Goal: Task Accomplishment & Management: Complete application form

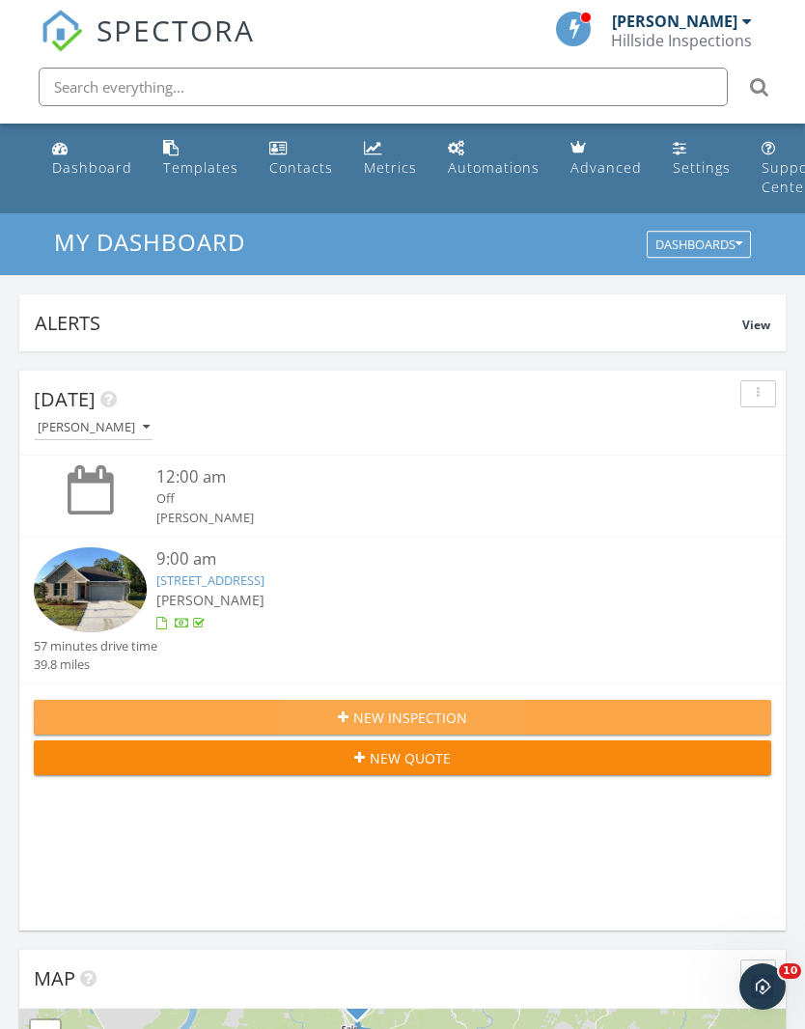
click at [541, 722] on div "New Inspection" at bounding box center [402, 717] width 706 height 20
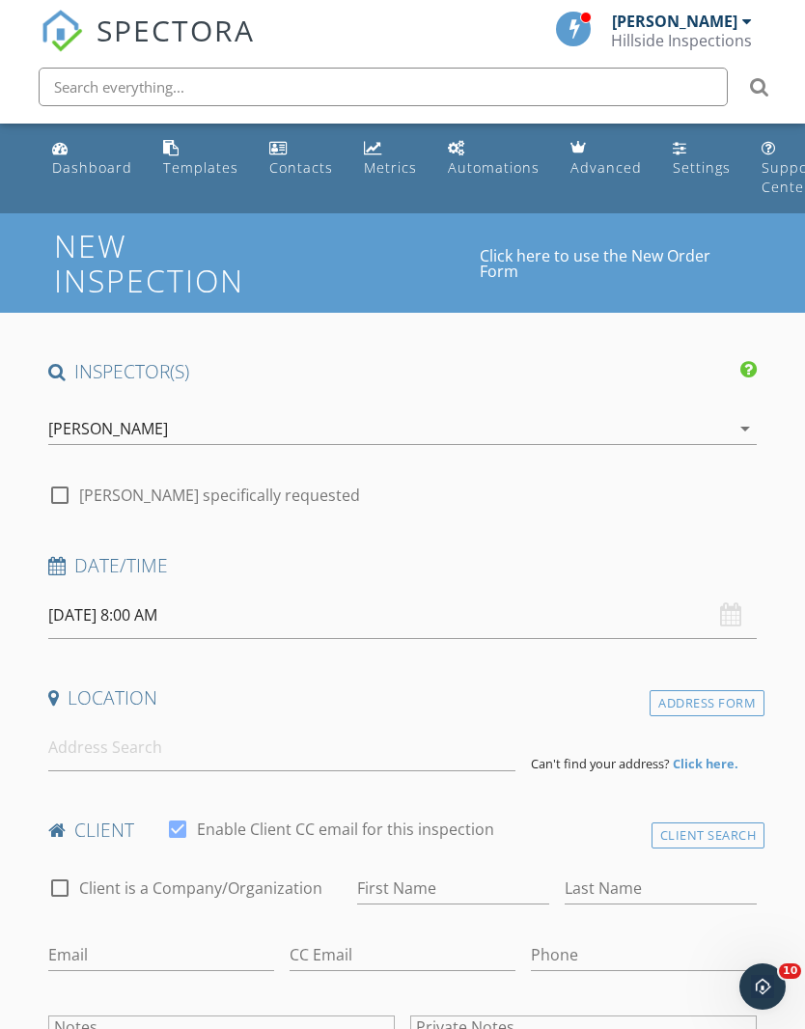
click at [191, 611] on input "09/28/2025 8:00 AM" at bounding box center [402, 615] width 709 height 47
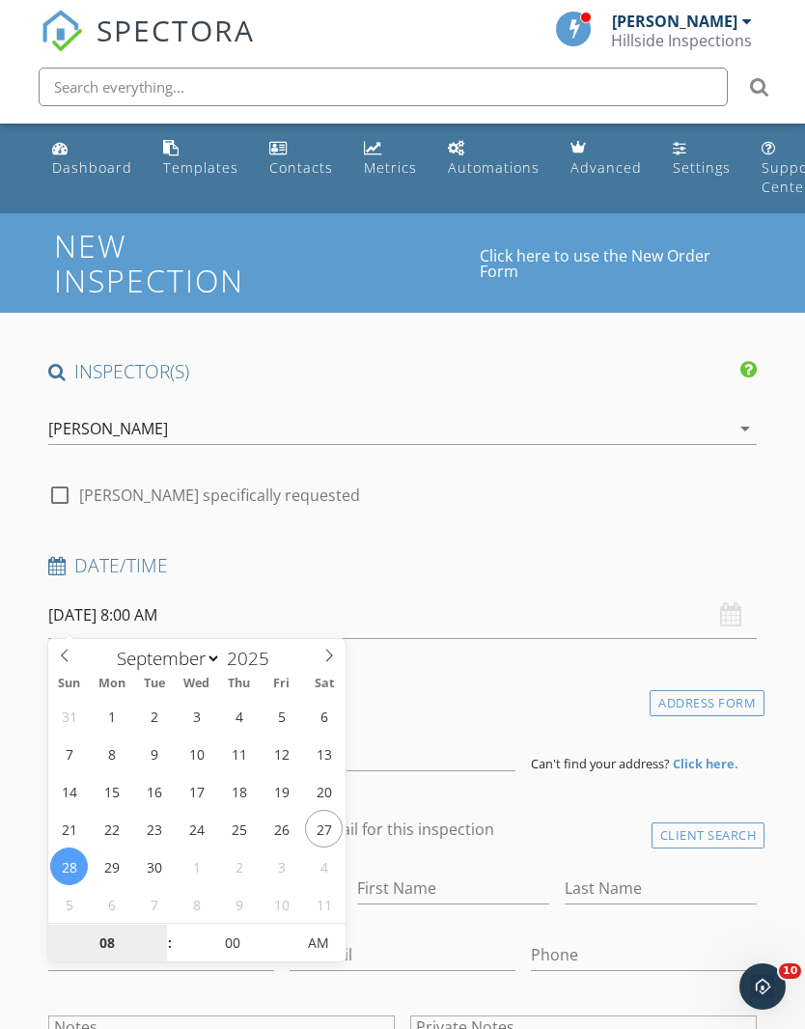
type input "09/29/2025 8:00 AM"
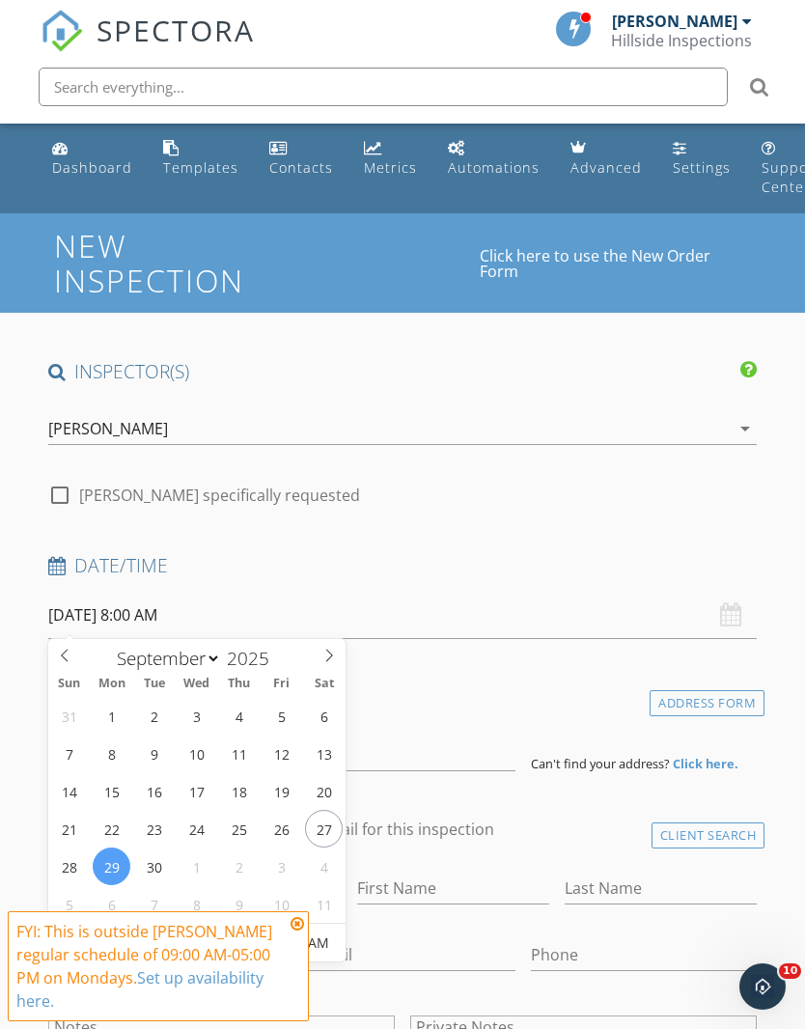
scroll to position [265, 0]
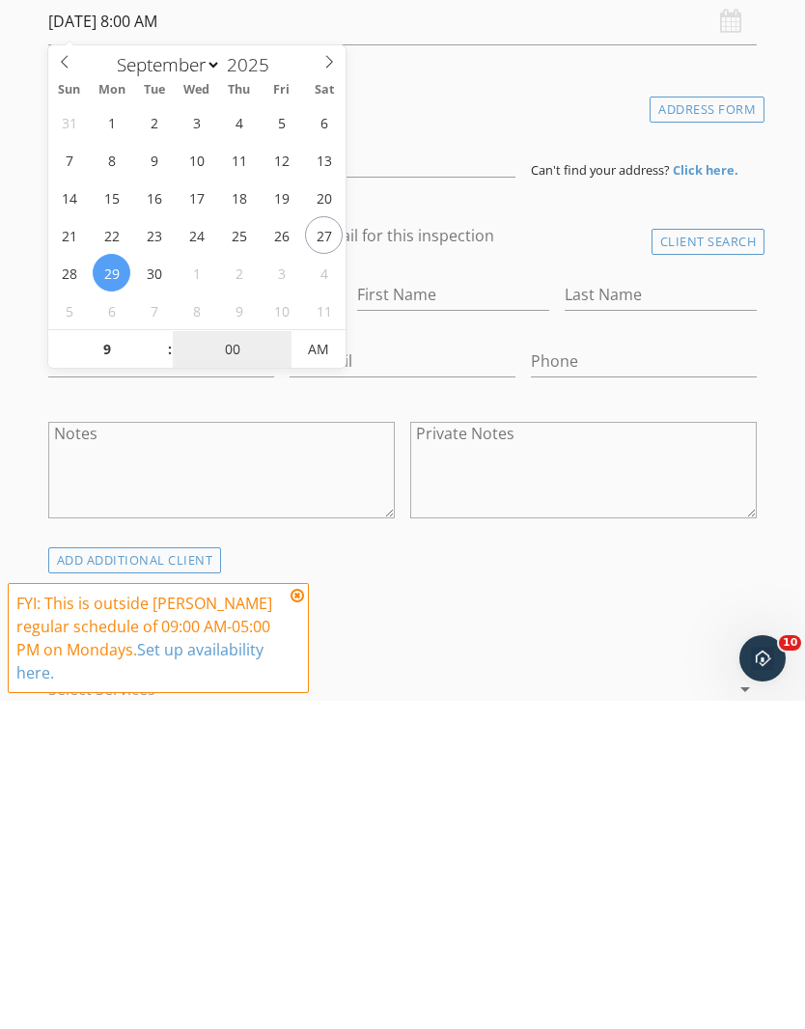
click at [246, 659] on input "00" at bounding box center [232, 678] width 119 height 39
type input "09"
type input "09/29/2025 9:00 AM"
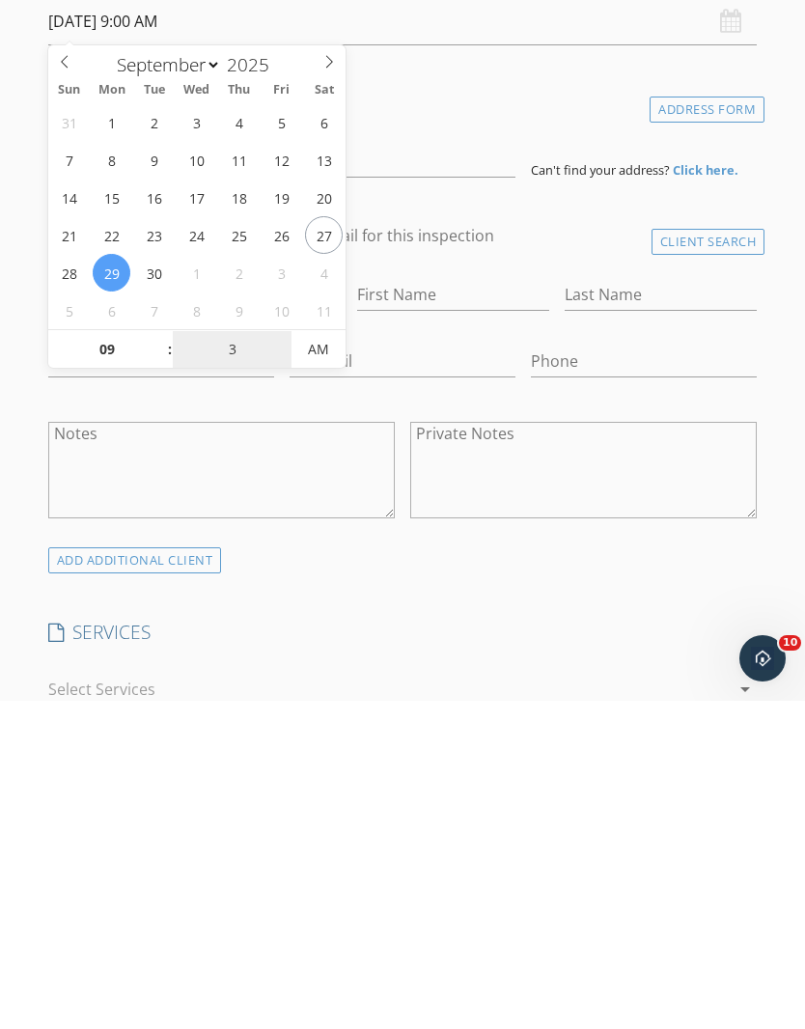
type input "30"
type input "09/29/2025 9:30 AM"
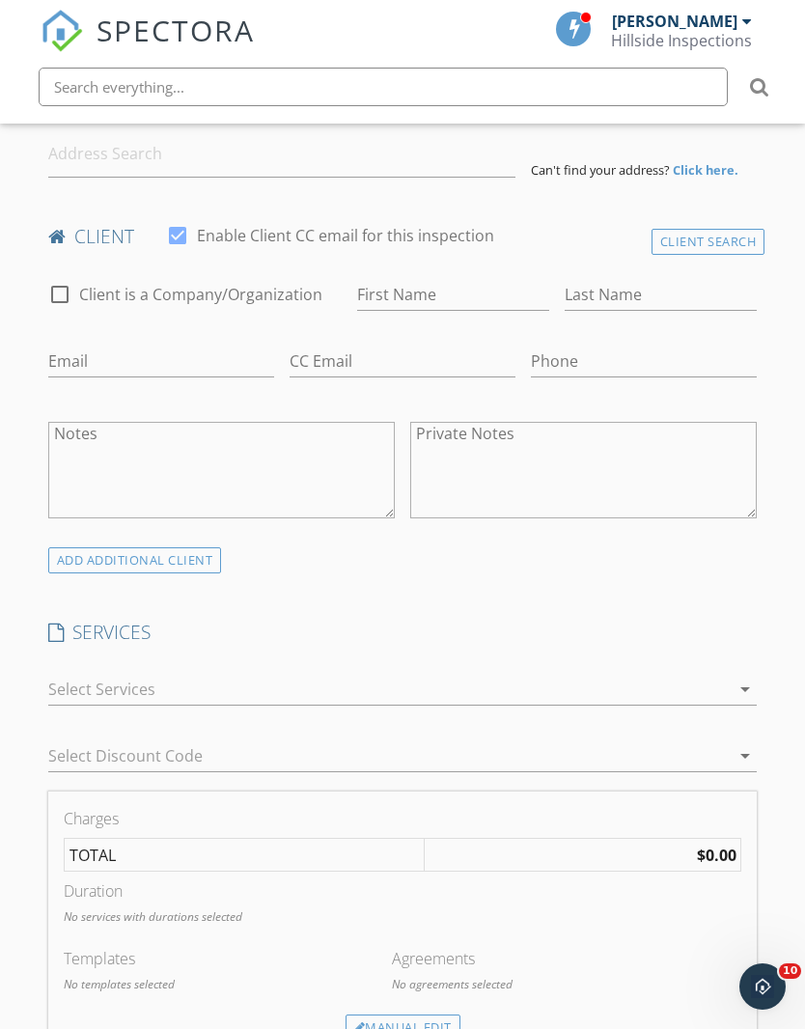
click at [510, 651] on div "SERVICES check_box_outline_blank Property Inspection High Quality, Easy To Unde…" at bounding box center [403, 705] width 725 height 172
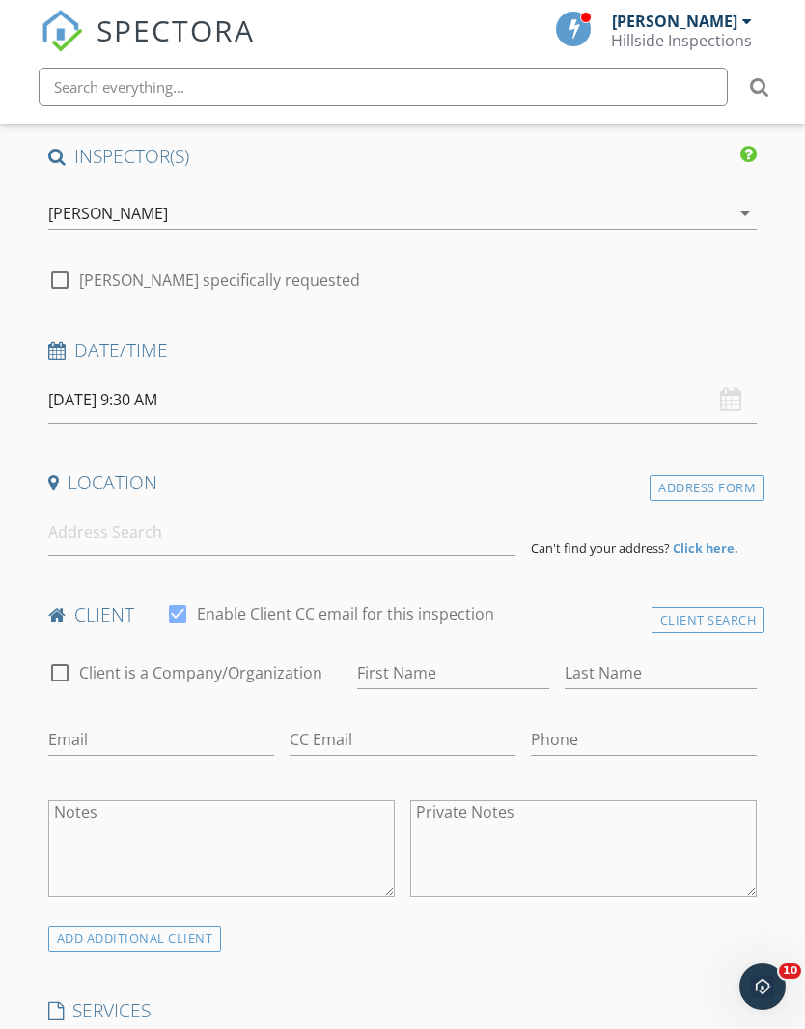
scroll to position [214, 0]
click at [358, 541] on input at bounding box center [281, 532] width 467 height 47
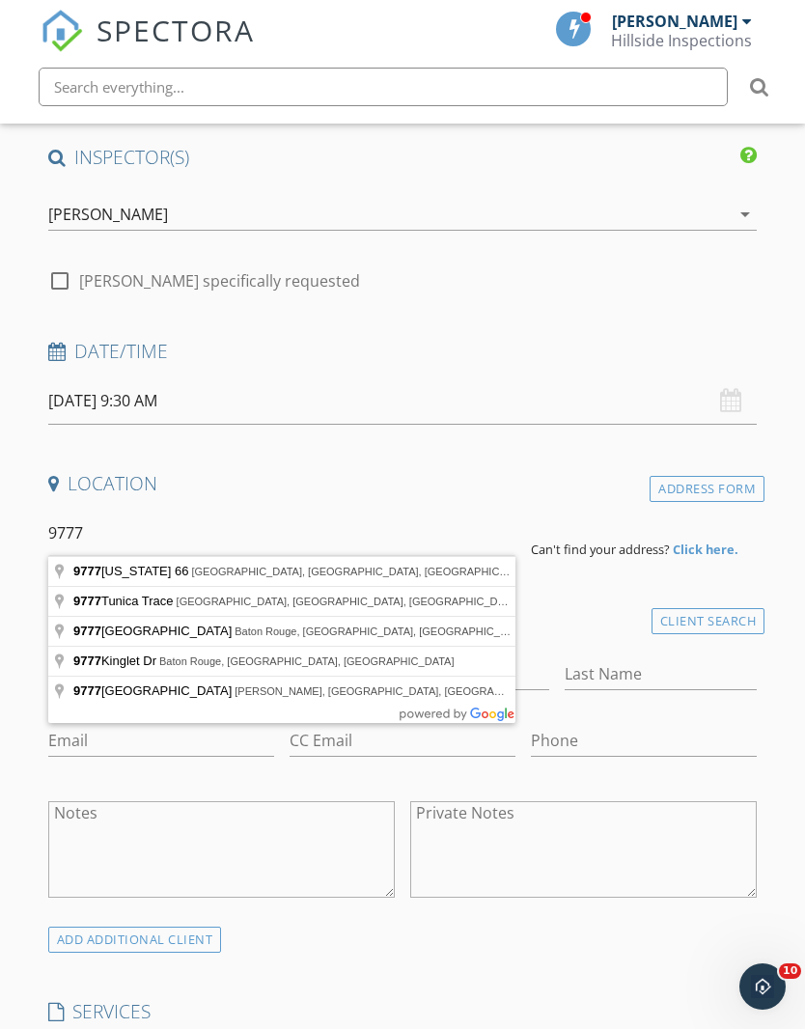
type input "9777 Tunica Trace, Saint Francisville, LA, USA"
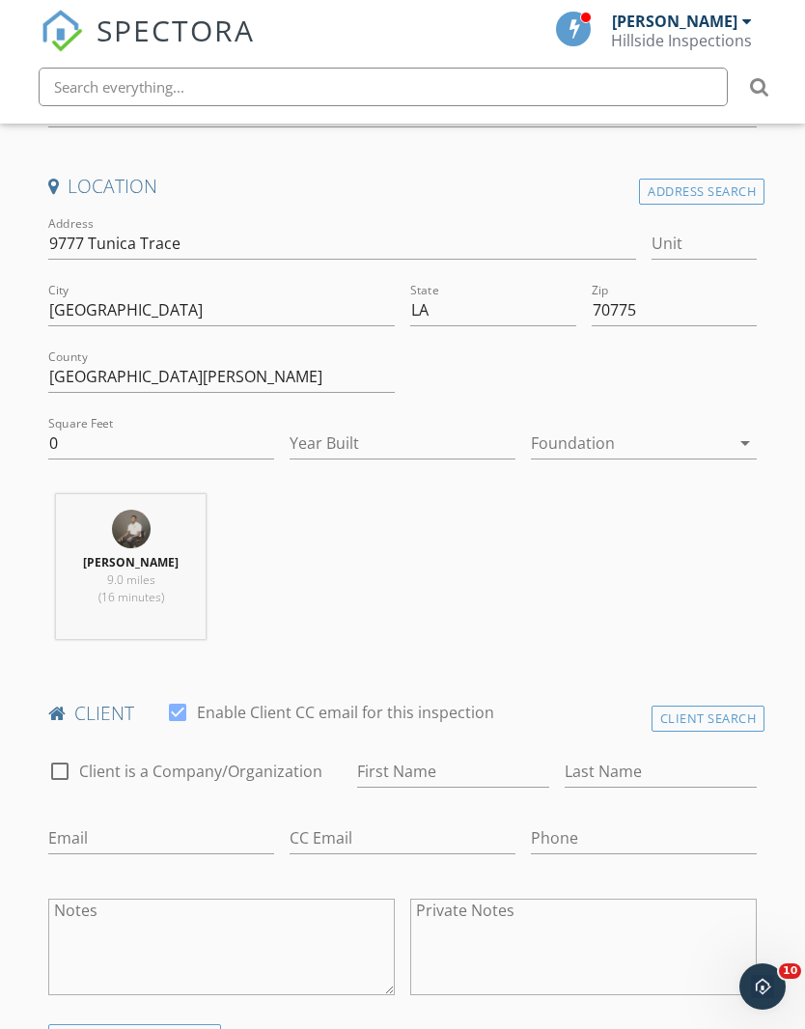
scroll to position [514, 0]
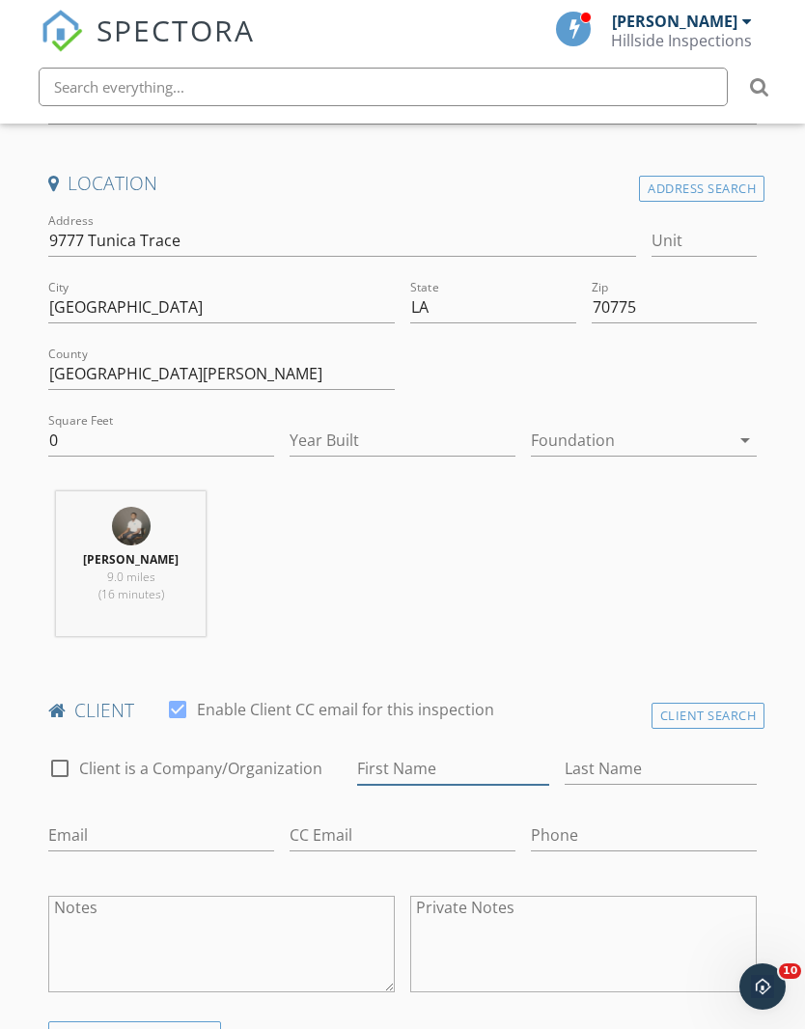
click at [455, 759] on input "First Name" at bounding box center [453, 769] width 192 height 32
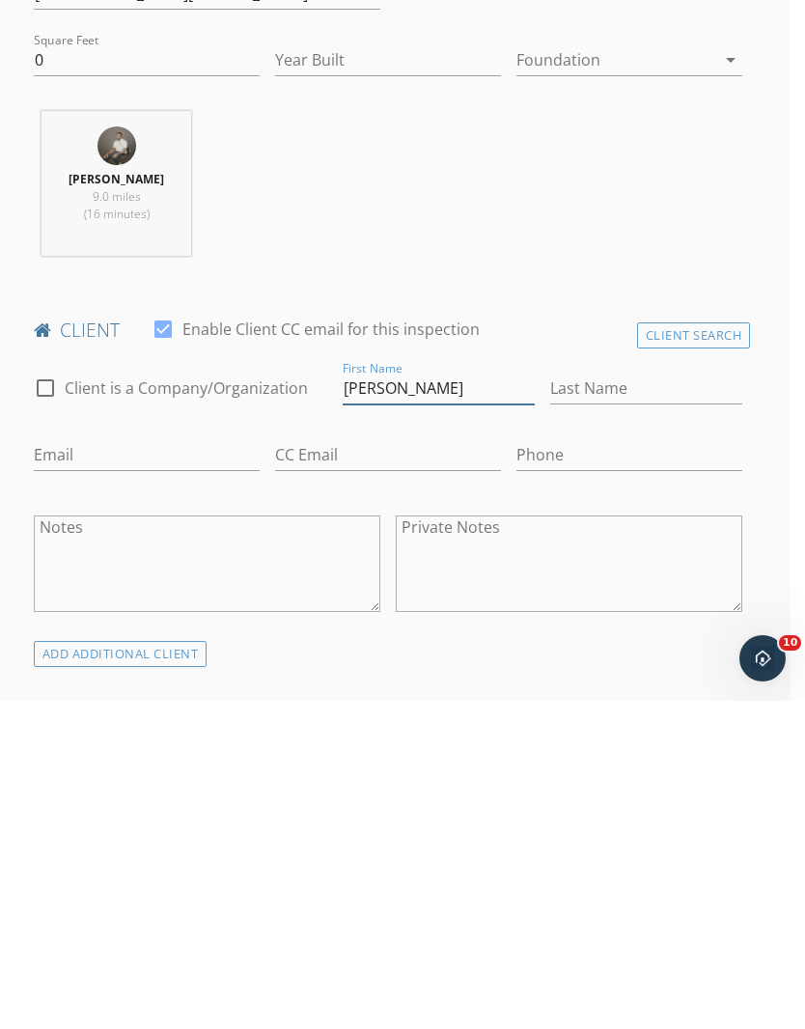
type input "Dan"
click at [667, 701] on input "Last Name" at bounding box center [646, 717] width 192 height 32
type input "W"
type input "Brown"
click at [170, 767] on input "Email" at bounding box center [147, 783] width 226 height 32
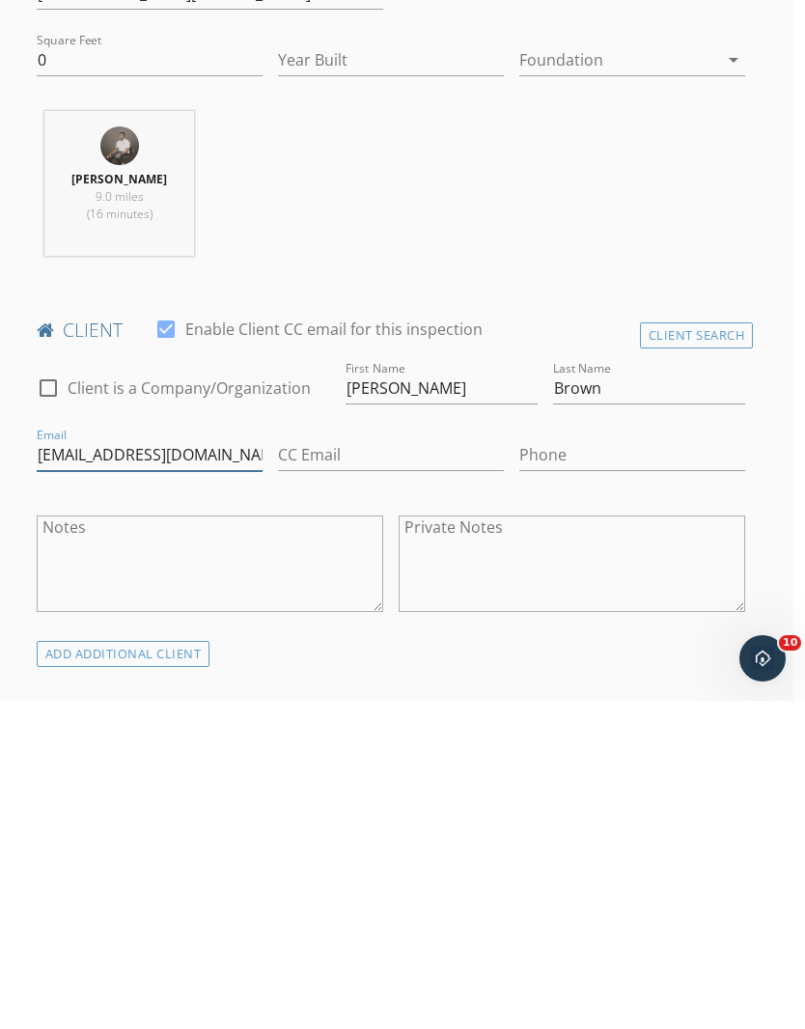
scroll to position [566, 0]
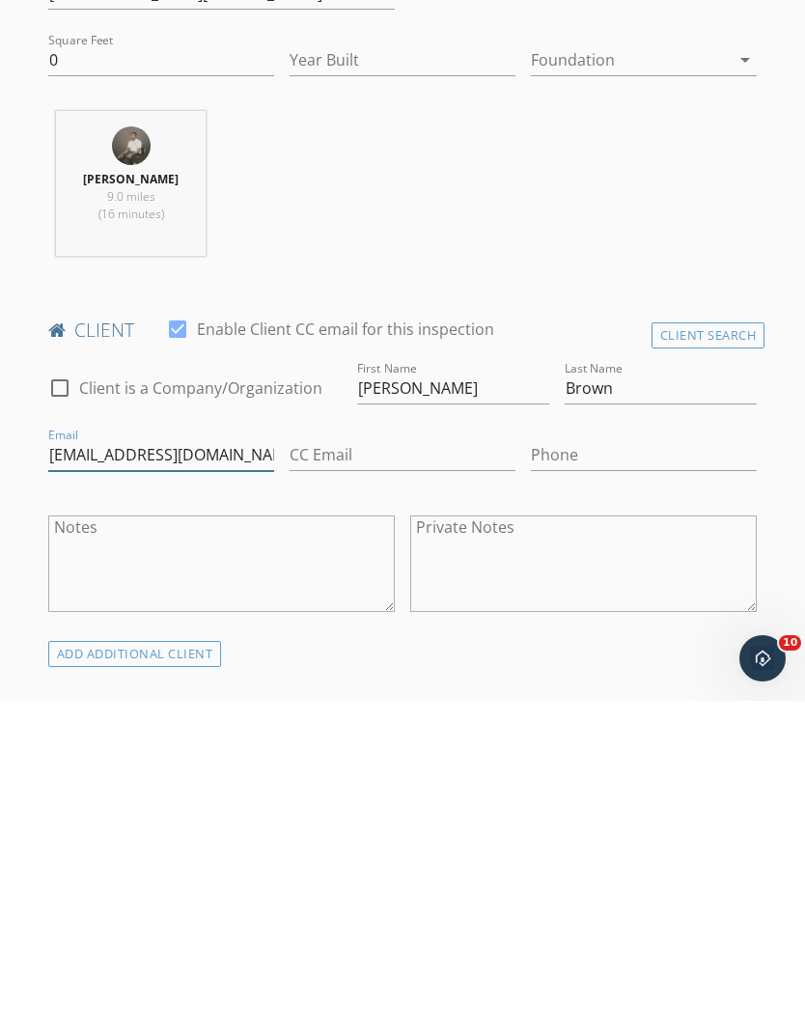
type input "Danbrown1957@yahoo.com"
click at [464, 767] on input "CC Email" at bounding box center [402, 783] width 226 height 32
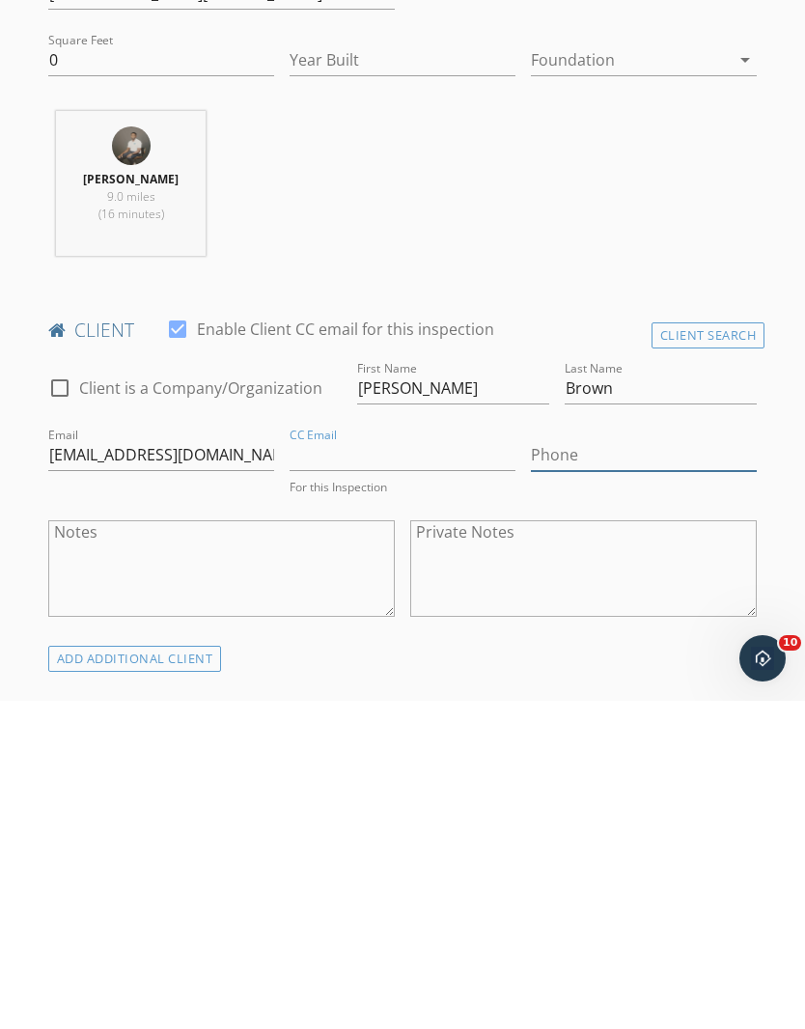
click at [708, 767] on input "Phone" at bounding box center [644, 783] width 226 height 32
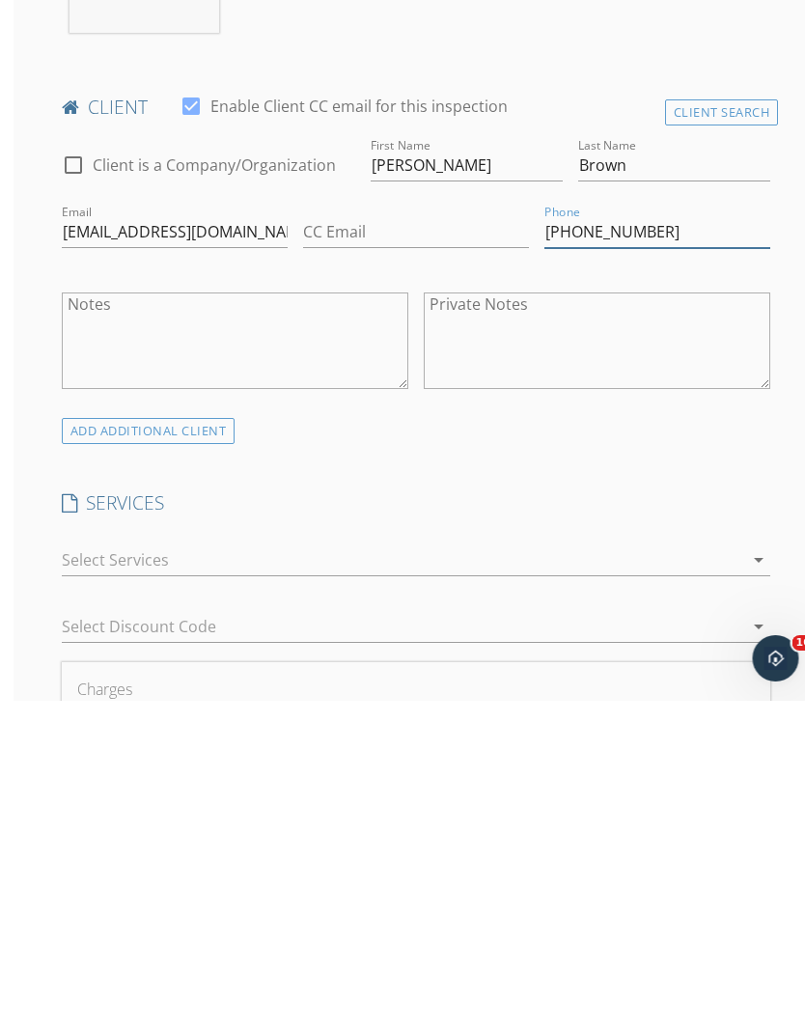
scroll to position [808, 0]
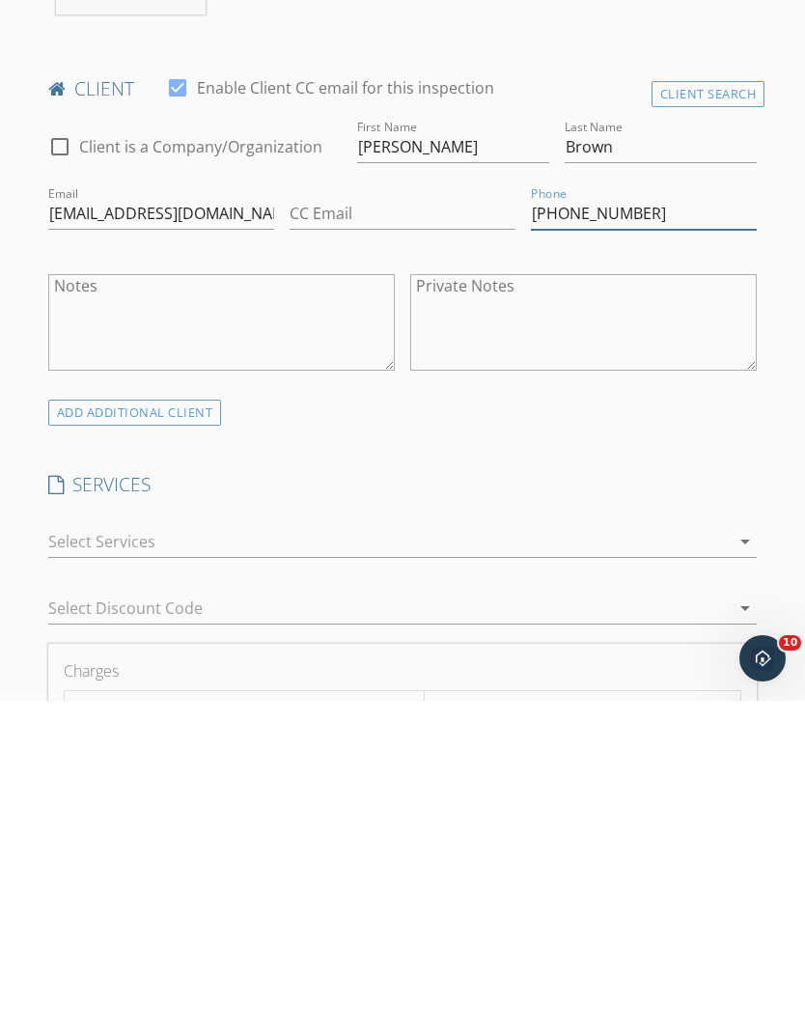
type input "225-571-7133"
click at [736, 858] on icon "arrow_drop_down" at bounding box center [744, 869] width 23 height 23
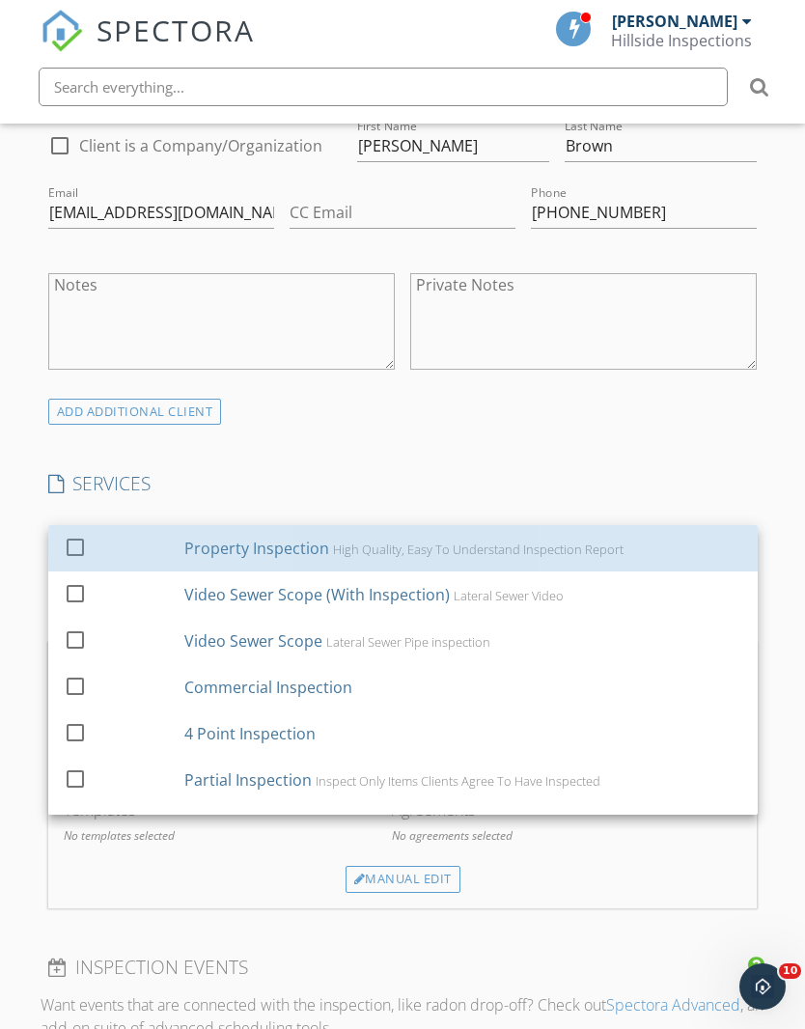
click at [640, 556] on div "Property Inspection High Quality, Easy To Understand Inspection Report" at bounding box center [463, 548] width 558 height 39
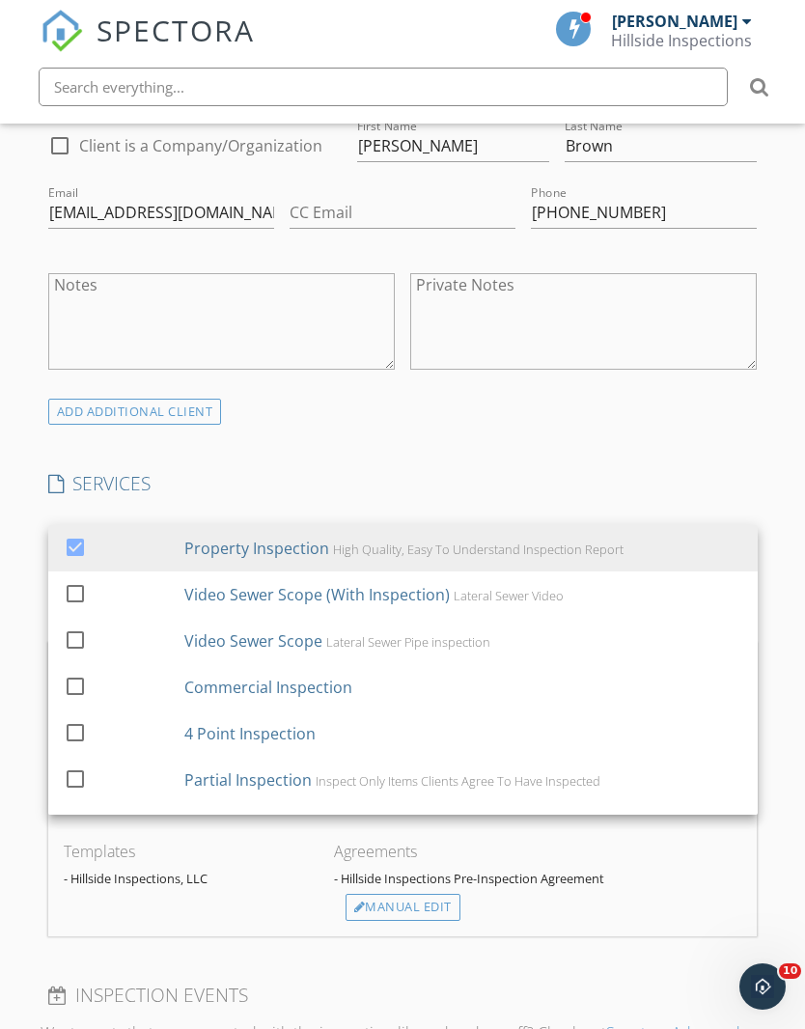
click at [774, 460] on div "New Inspection Click here to use the New Order Form INSPECTOR(S) check_box Terr…" at bounding box center [402, 734] width 805 height 3314
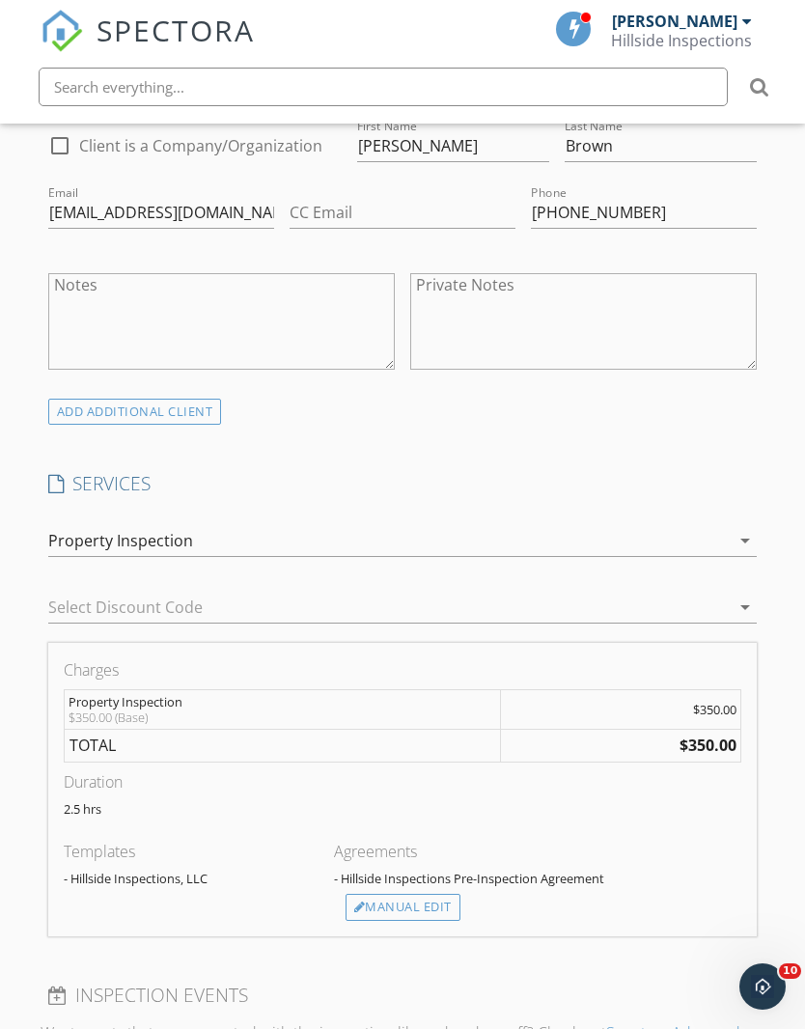
click at [433, 904] on div "Manual Edit" at bounding box center [402, 907] width 115 height 27
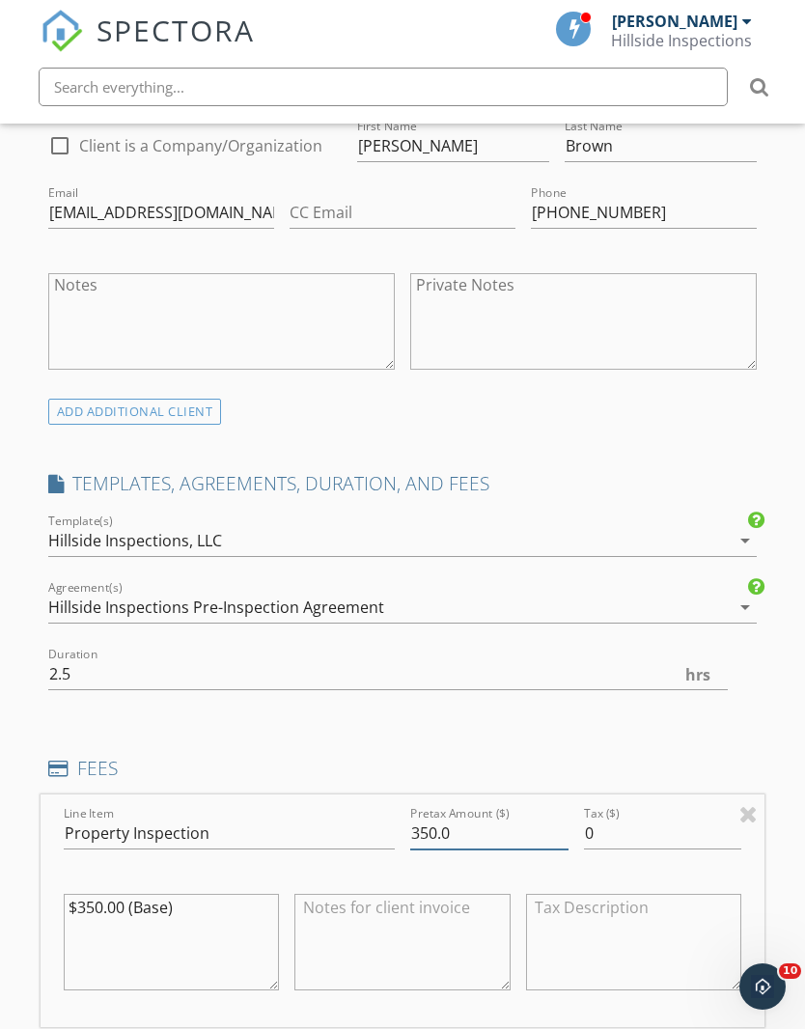
click at [410, 822] on input "350.0" at bounding box center [489, 833] width 158 height 32
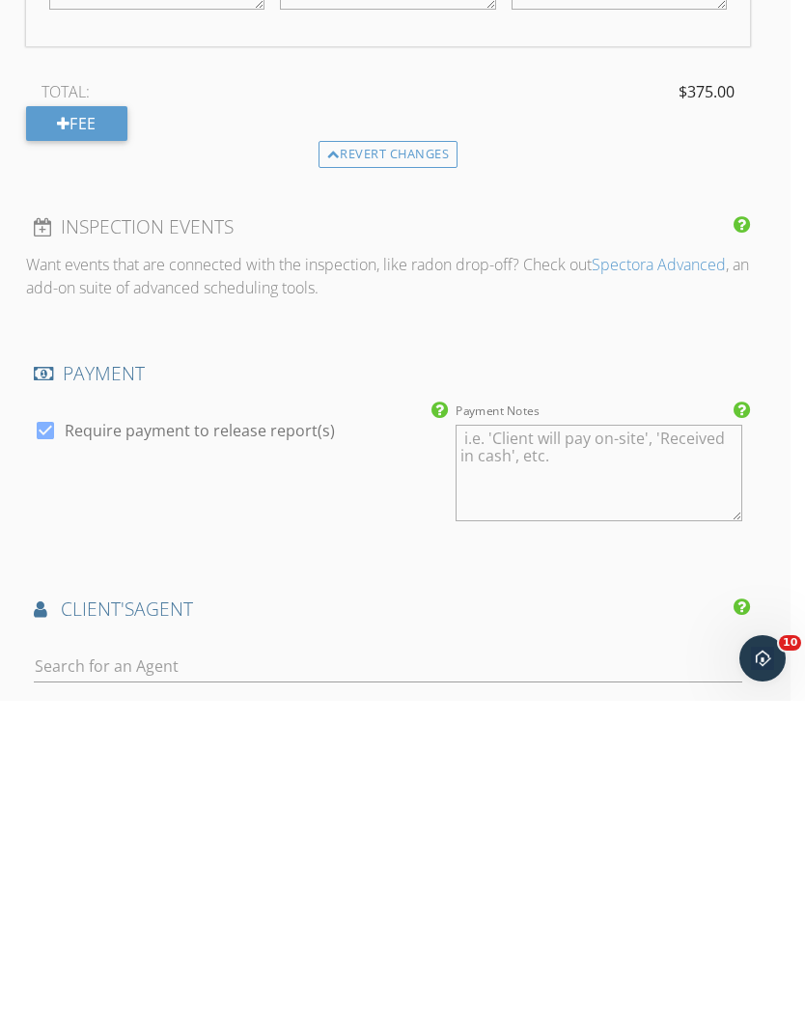
scroll to position [1912, 14]
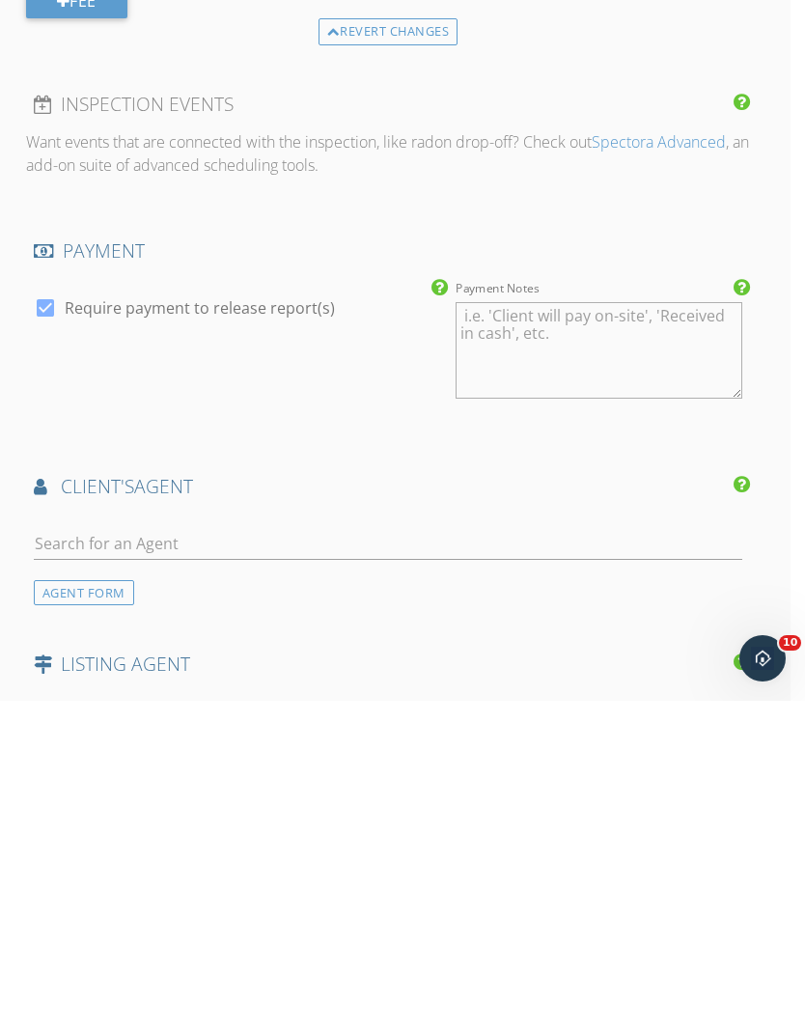
type input "375.0"
click at [619, 856] on input "text" at bounding box center [388, 872] width 709 height 32
type input "Gaye"
click at [487, 888] on li "Gaye Landry" at bounding box center [388, 915] width 707 height 54
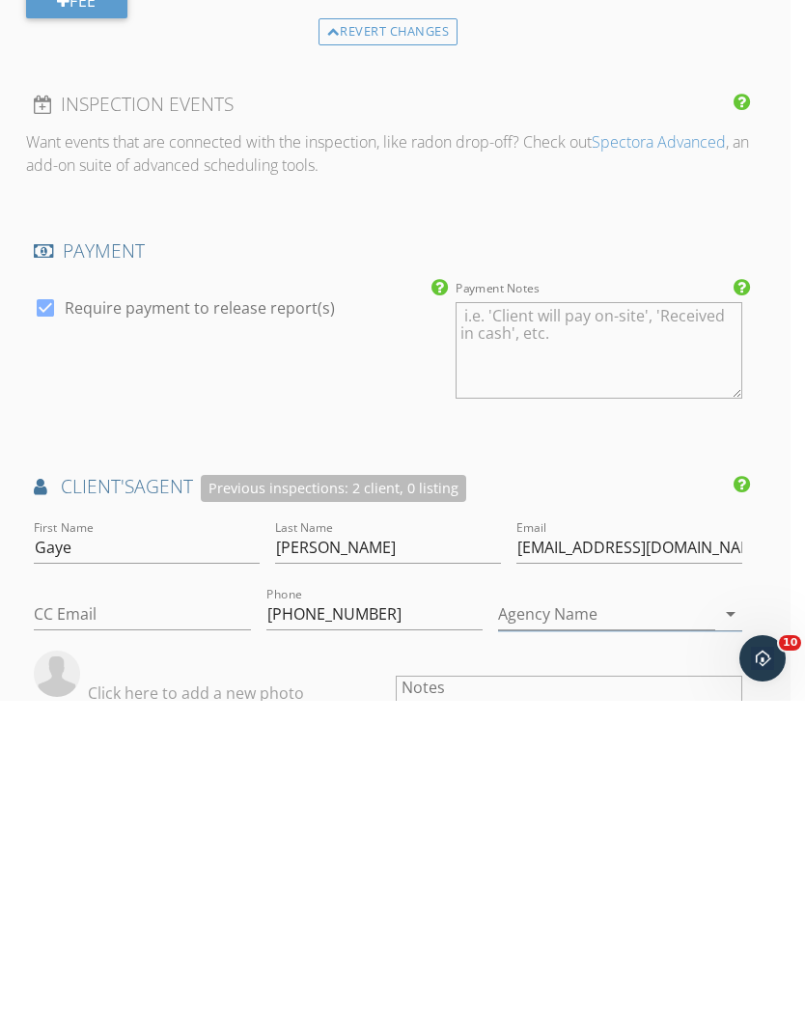
scroll to position [2241, 14]
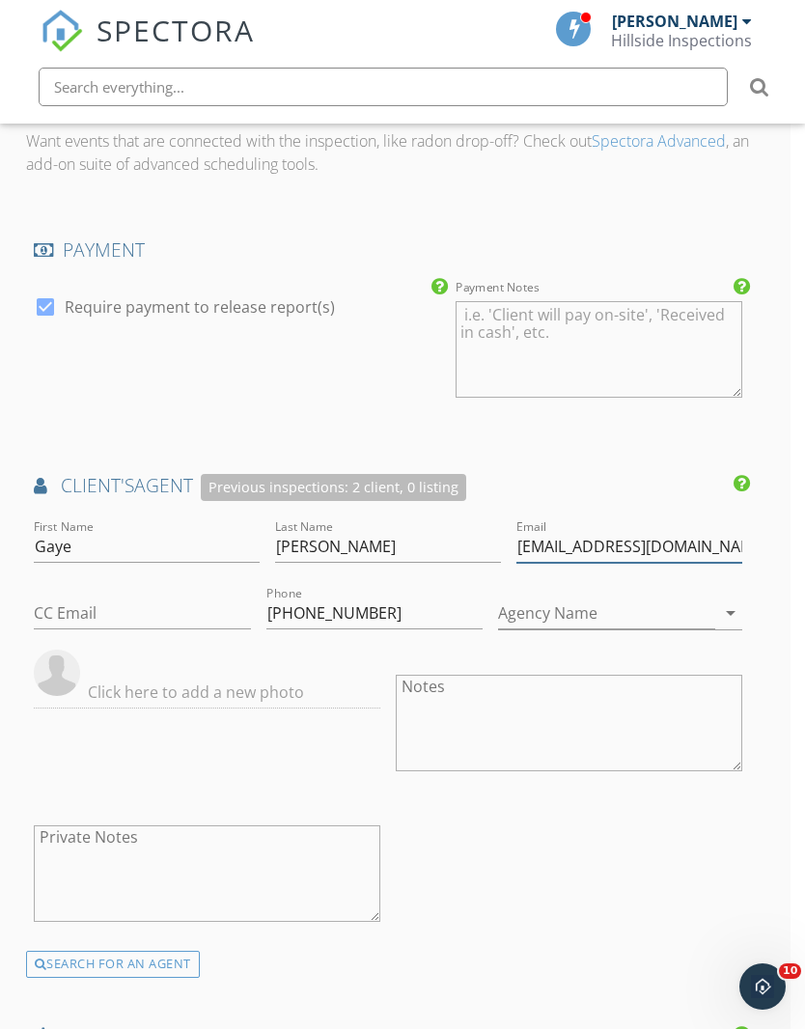
click at [516, 540] on input "agblandry@gmail.com" at bounding box center [629, 547] width 226 height 32
click at [516, 536] on input "agblandry@gmail.com" at bounding box center [629, 548] width 226 height 32
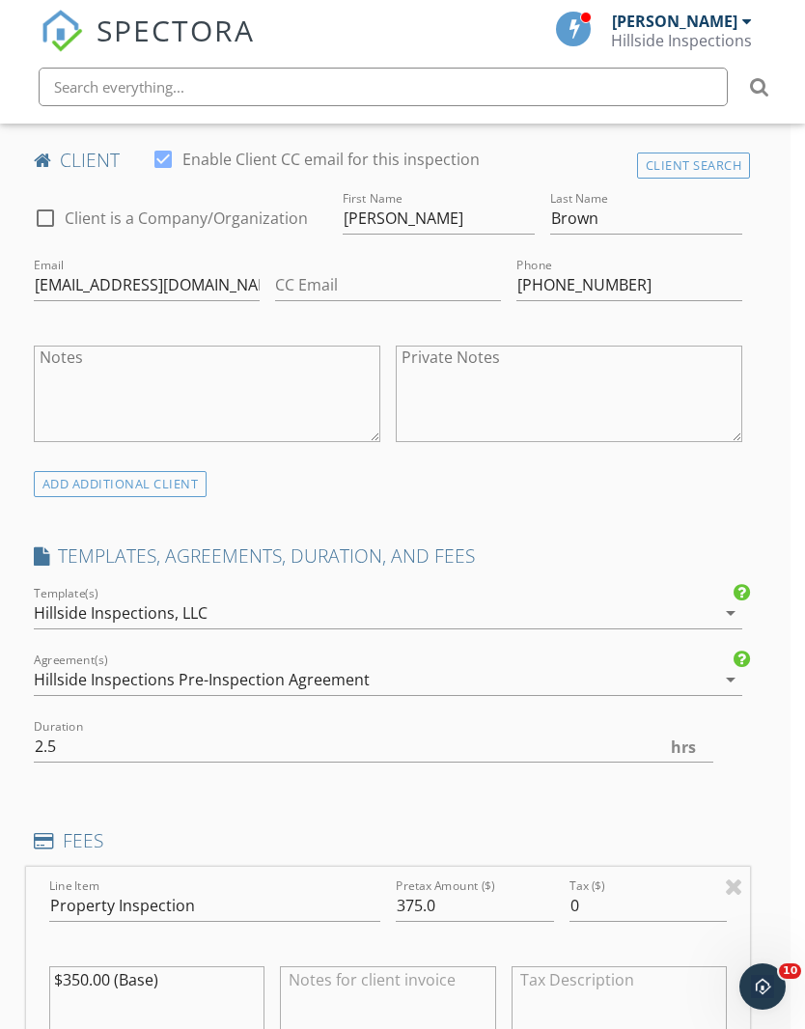
scroll to position [1019, 14]
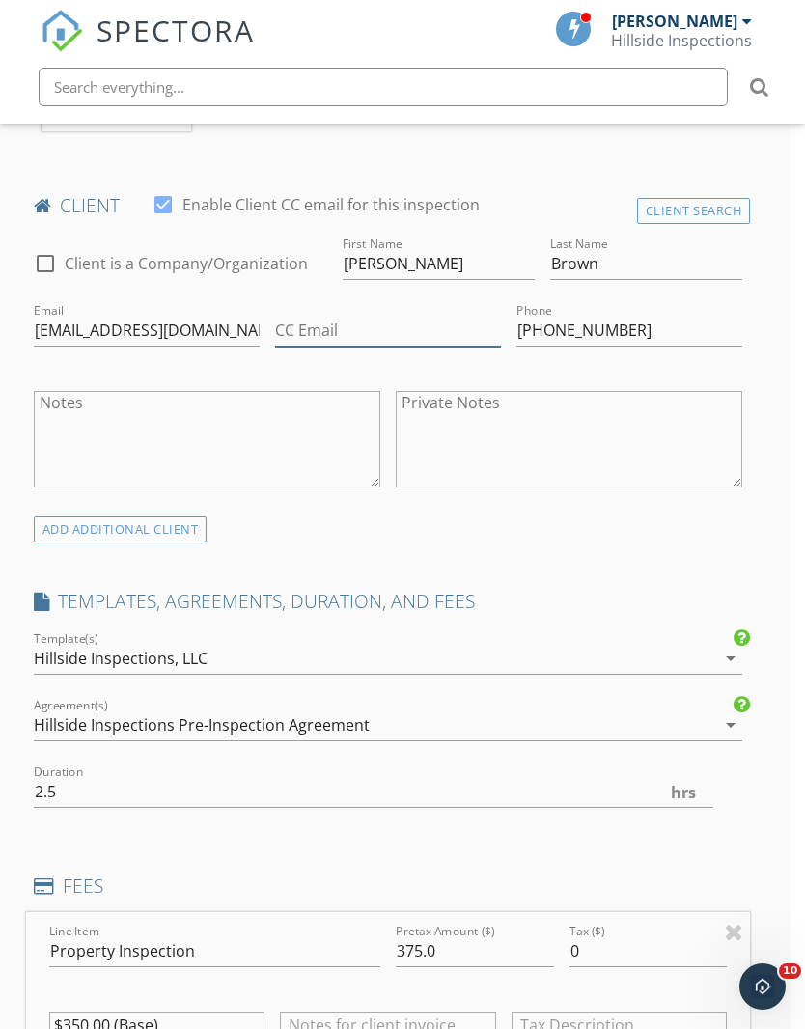
click at [465, 323] on input "CC Email" at bounding box center [388, 331] width 226 height 32
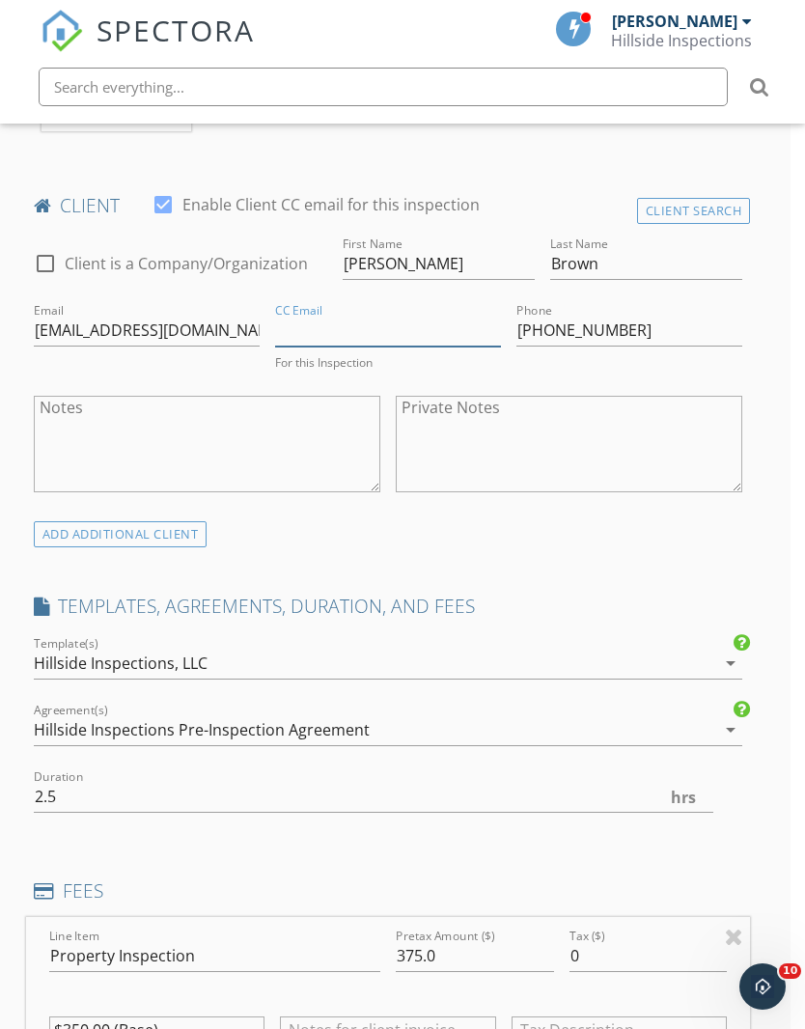
paste input "agblandry@gmail.com"
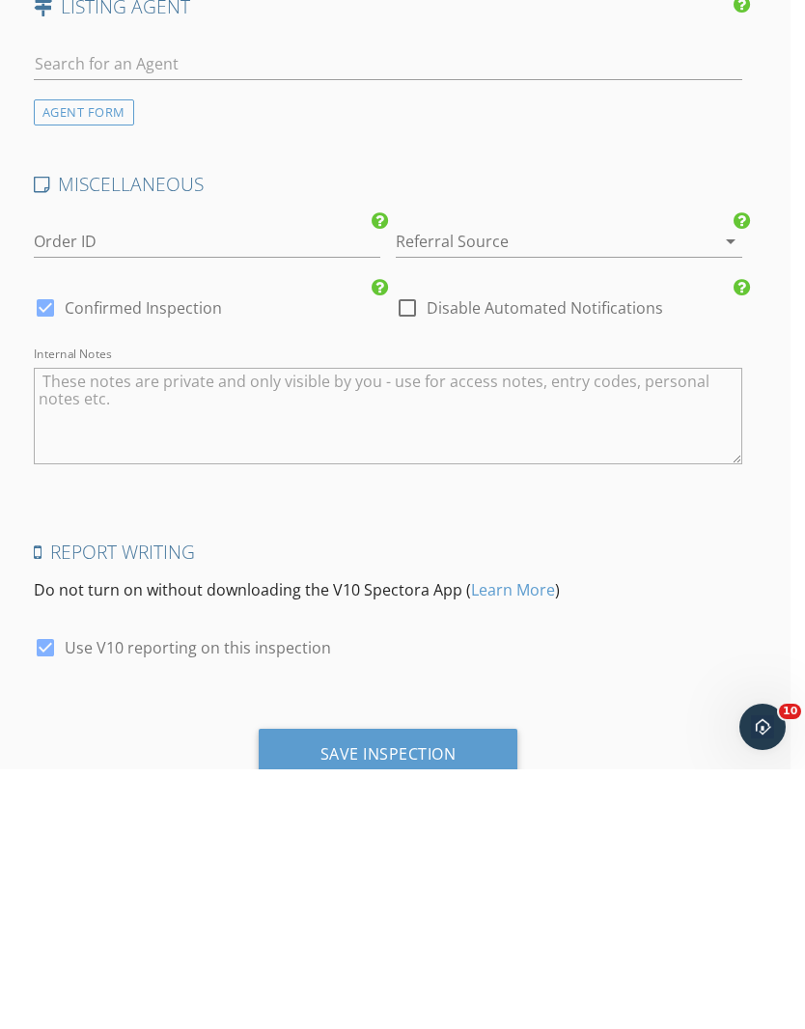
scroll to position [3079, 14]
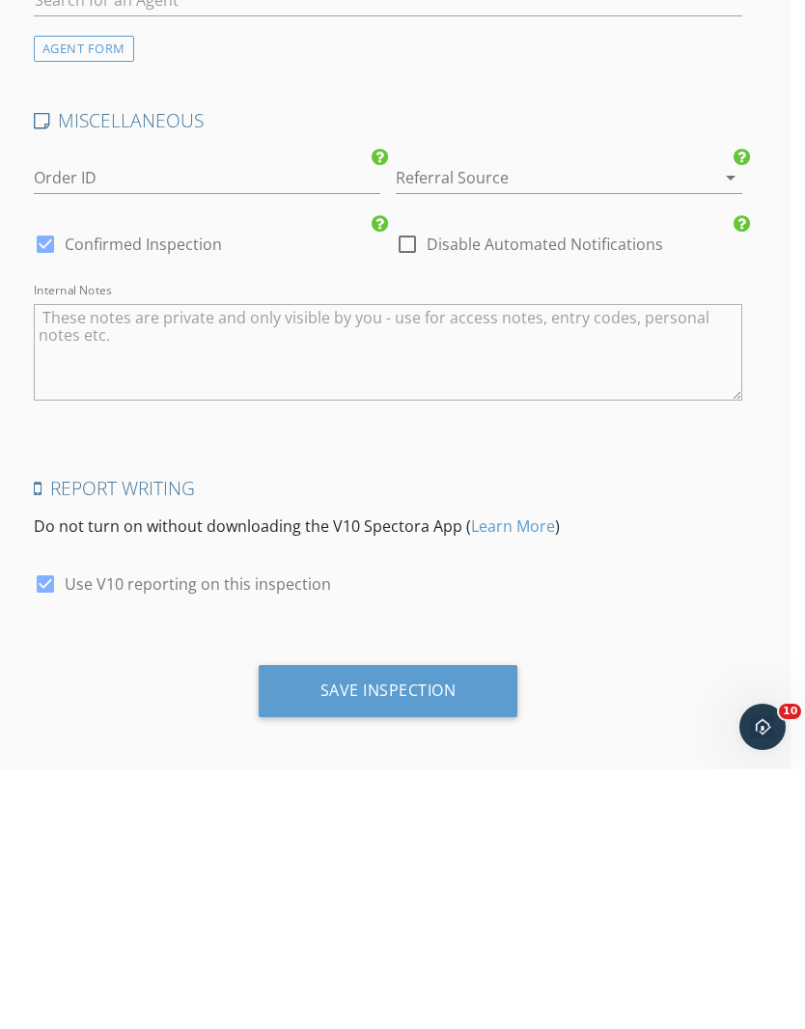
type input "agblandry@gmail.com"
click at [407, 940] on div "Save Inspection" at bounding box center [388, 949] width 136 height 19
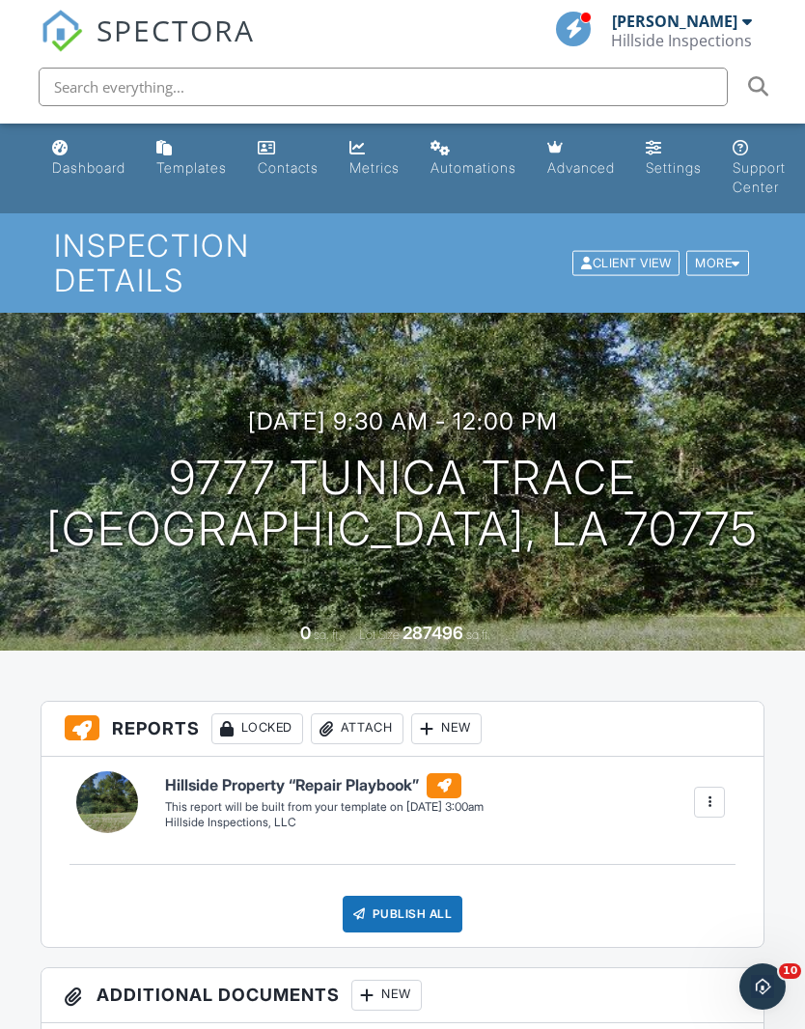
click at [69, 166] on div "Dashboard" at bounding box center [88, 167] width 73 height 16
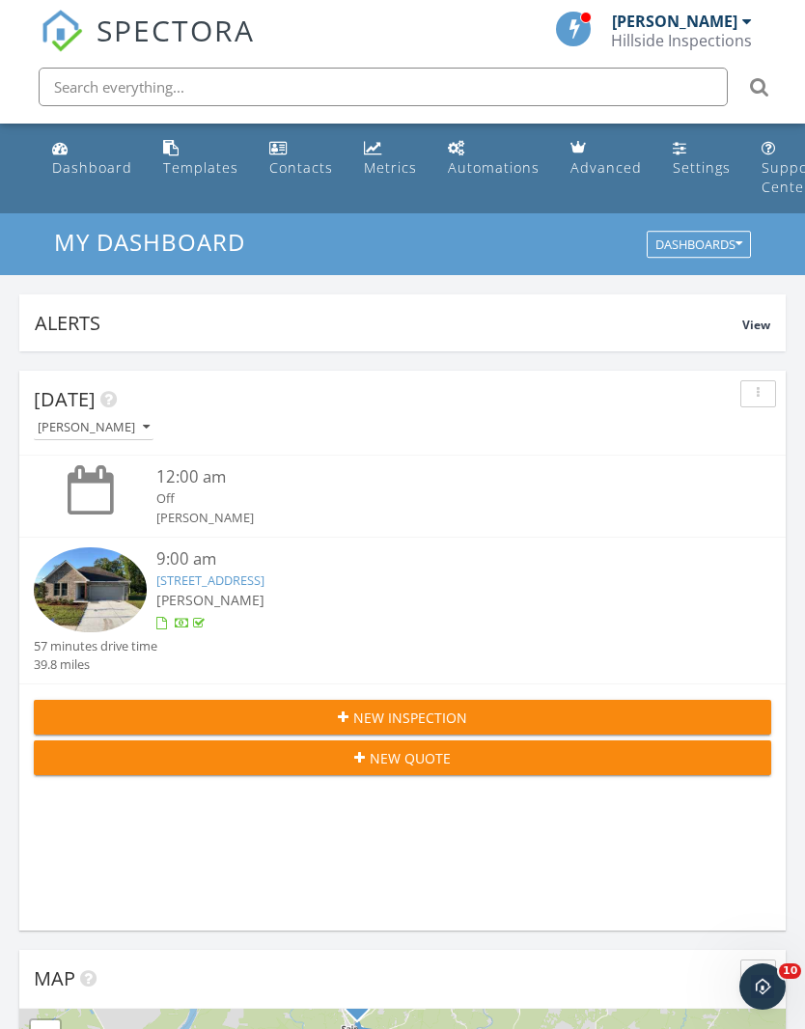
click at [505, 714] on div "New Inspection" at bounding box center [402, 717] width 706 height 20
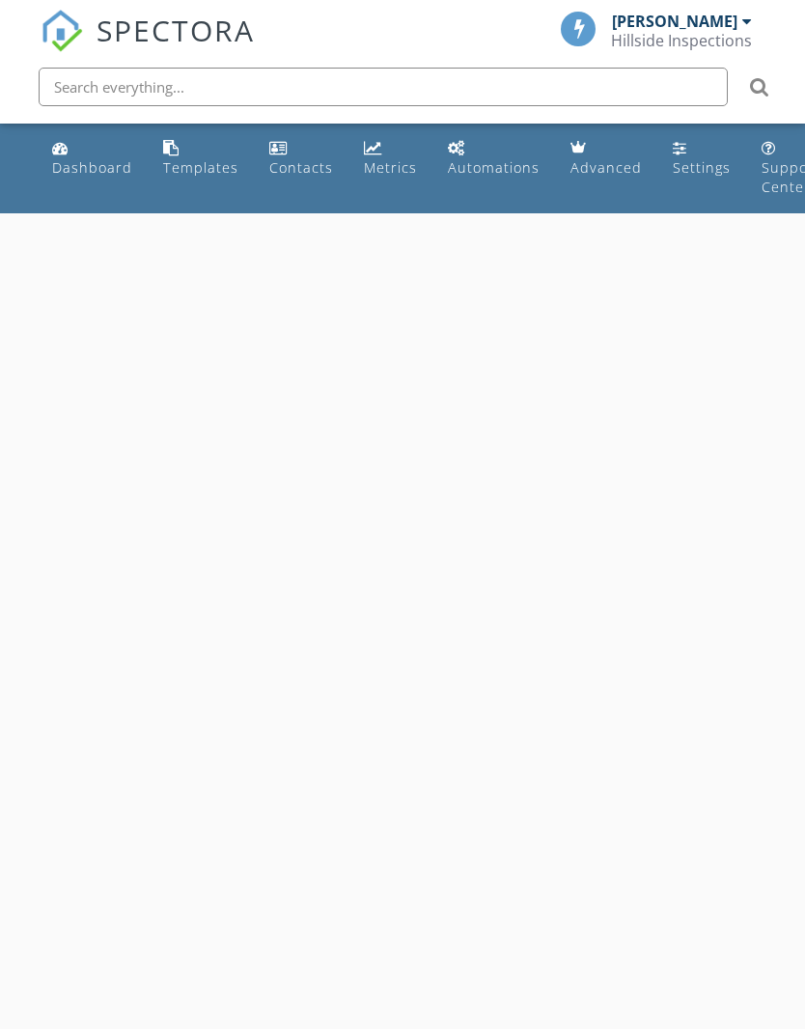
select select "8"
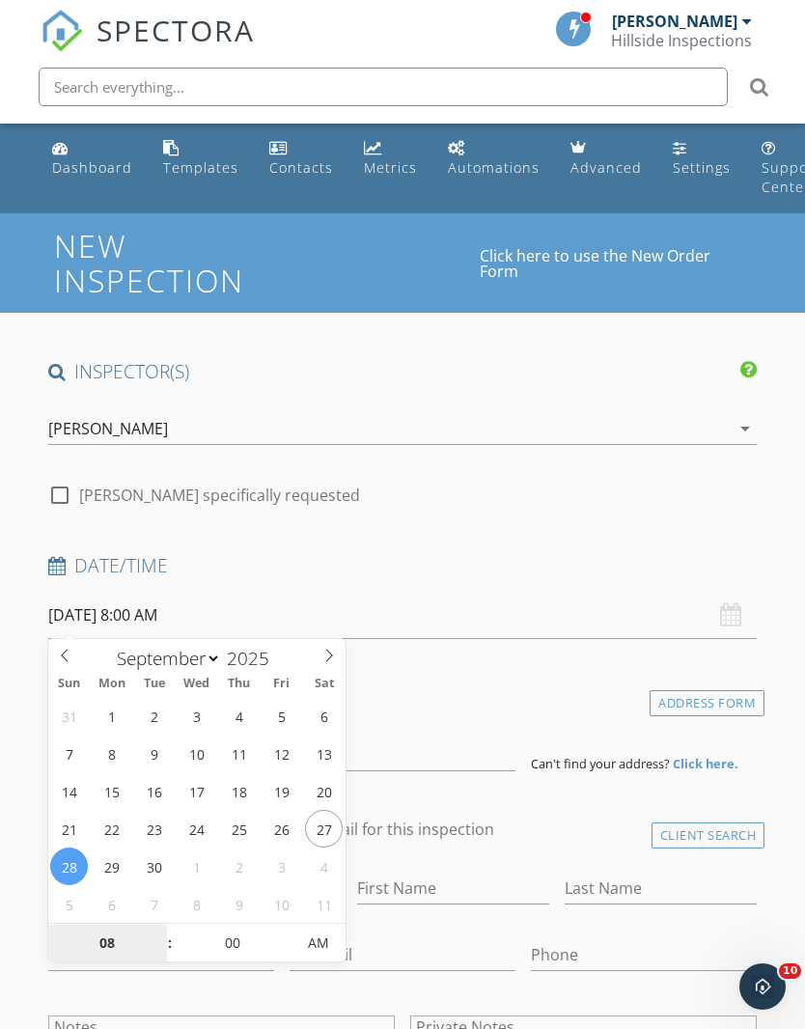
type input "[DATE] 8:00 AM"
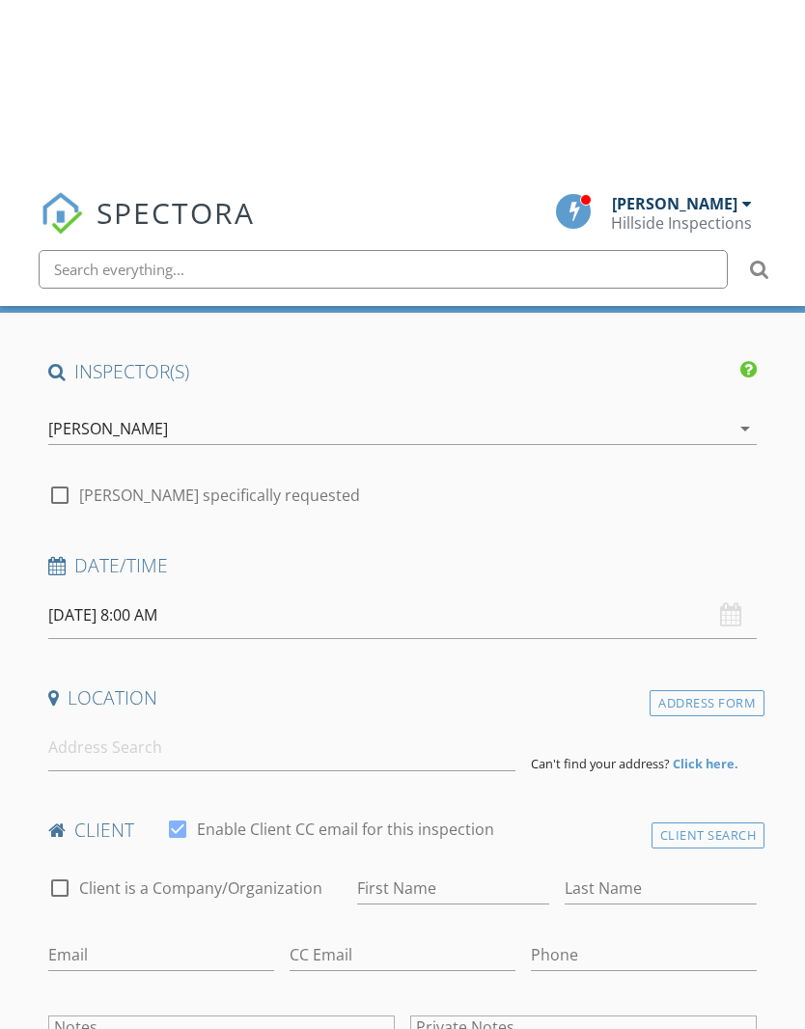
scroll to position [185, 0]
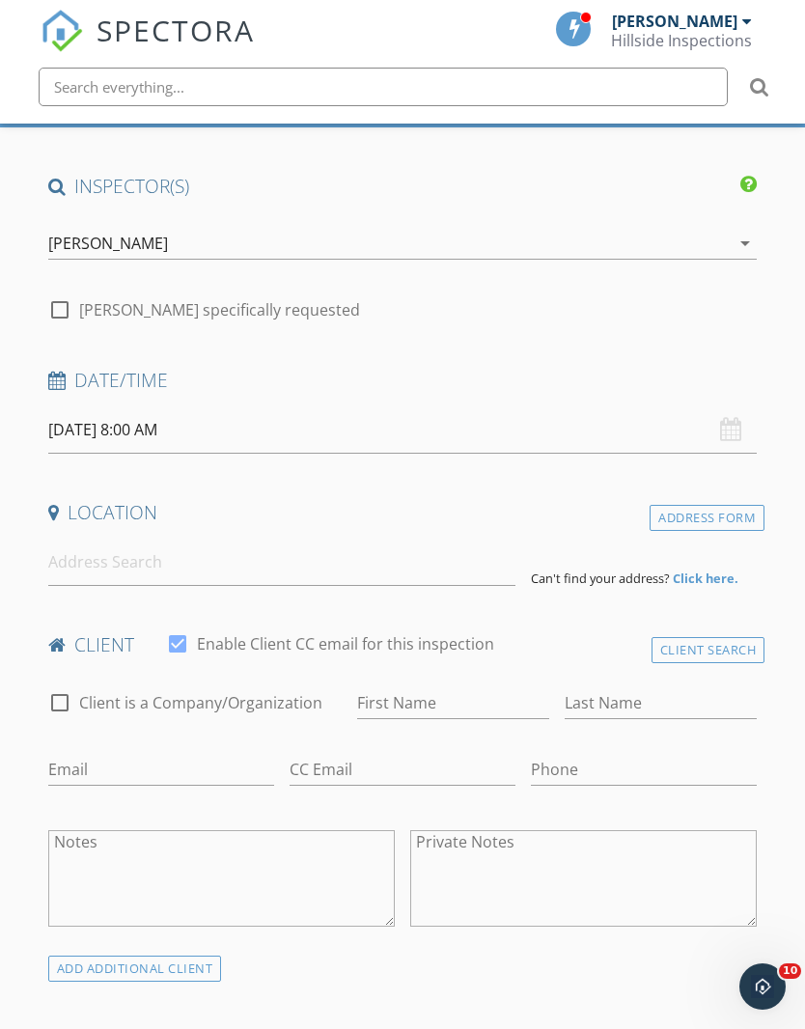
click at [179, 420] on input "[DATE] 8:00 AM" at bounding box center [402, 429] width 709 height 47
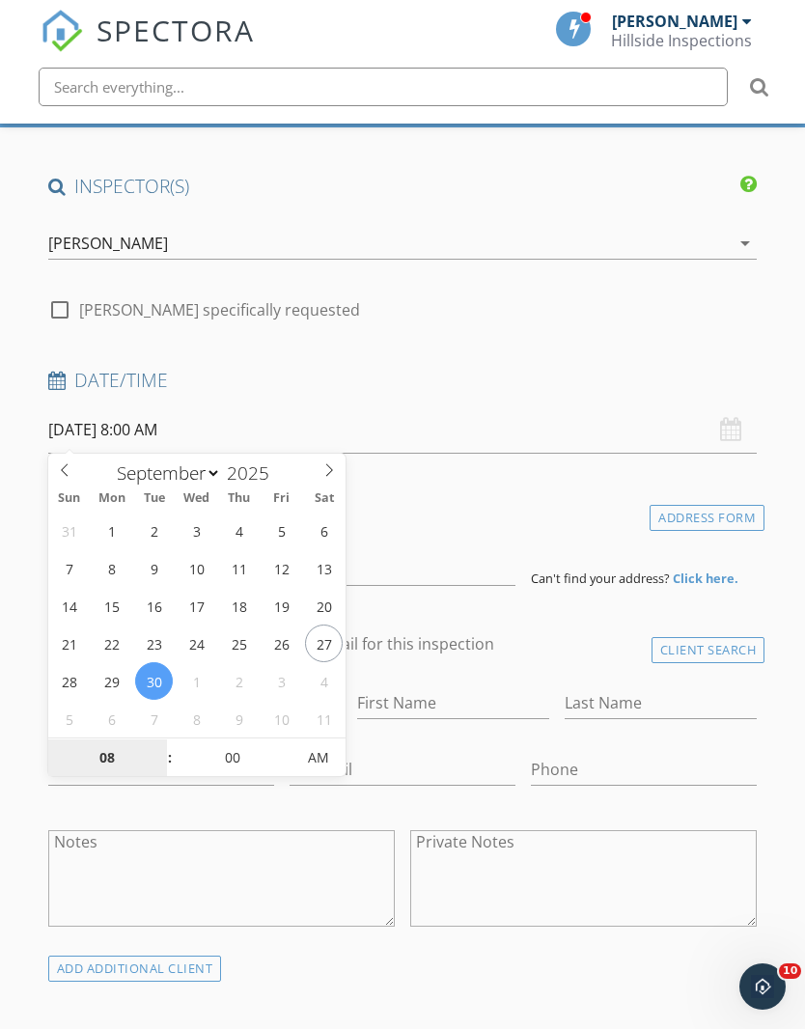
click at [95, 768] on input "08" at bounding box center [107, 758] width 119 height 39
type input "9"
type input "[DATE] 9:00 AM"
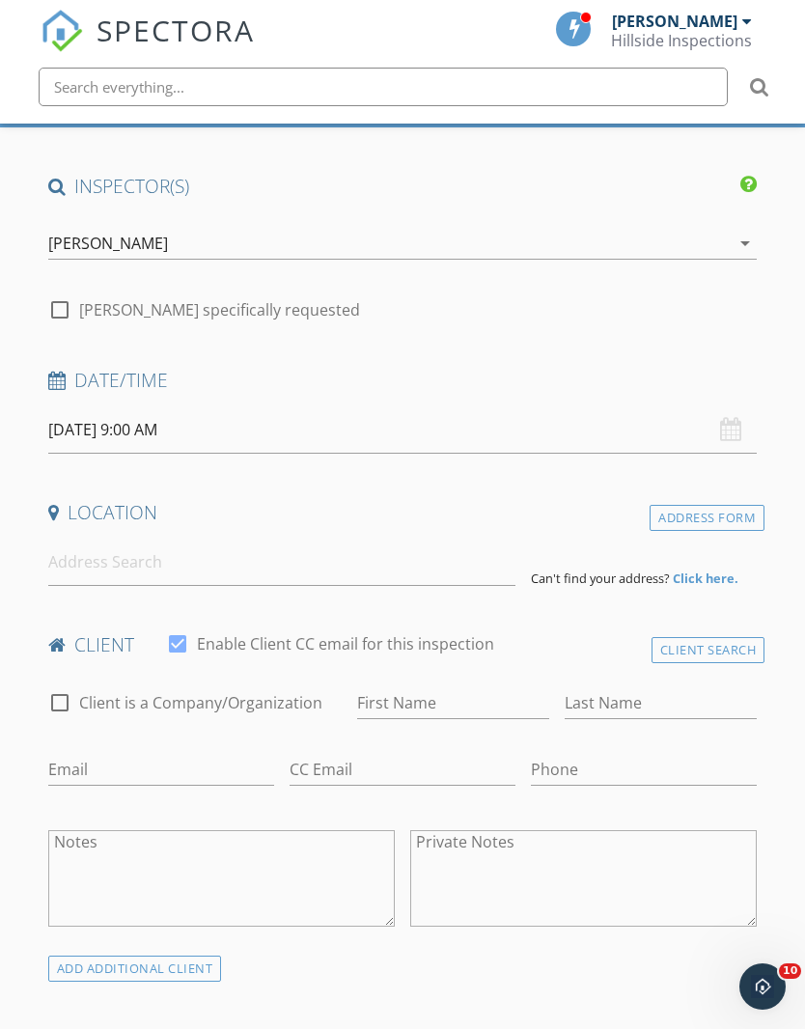
click at [659, 371] on h4 "Date/Time" at bounding box center [402, 380] width 709 height 25
click at [459, 564] on input at bounding box center [281, 561] width 467 height 47
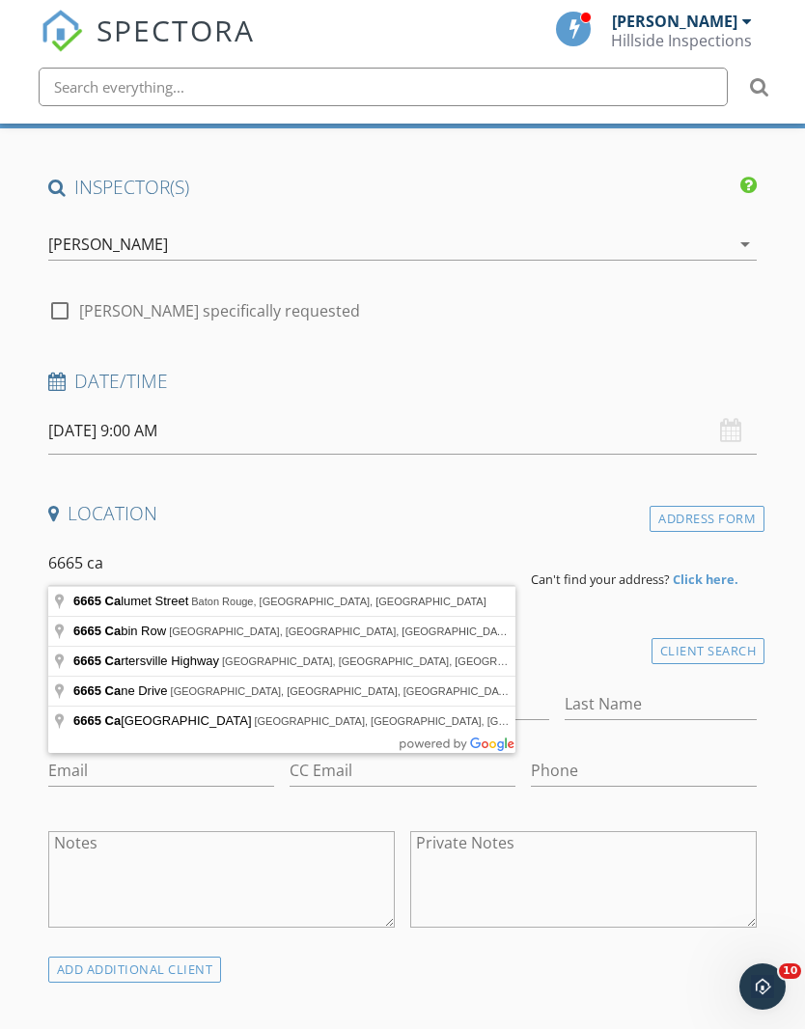
type input "[STREET_ADDRESS]"
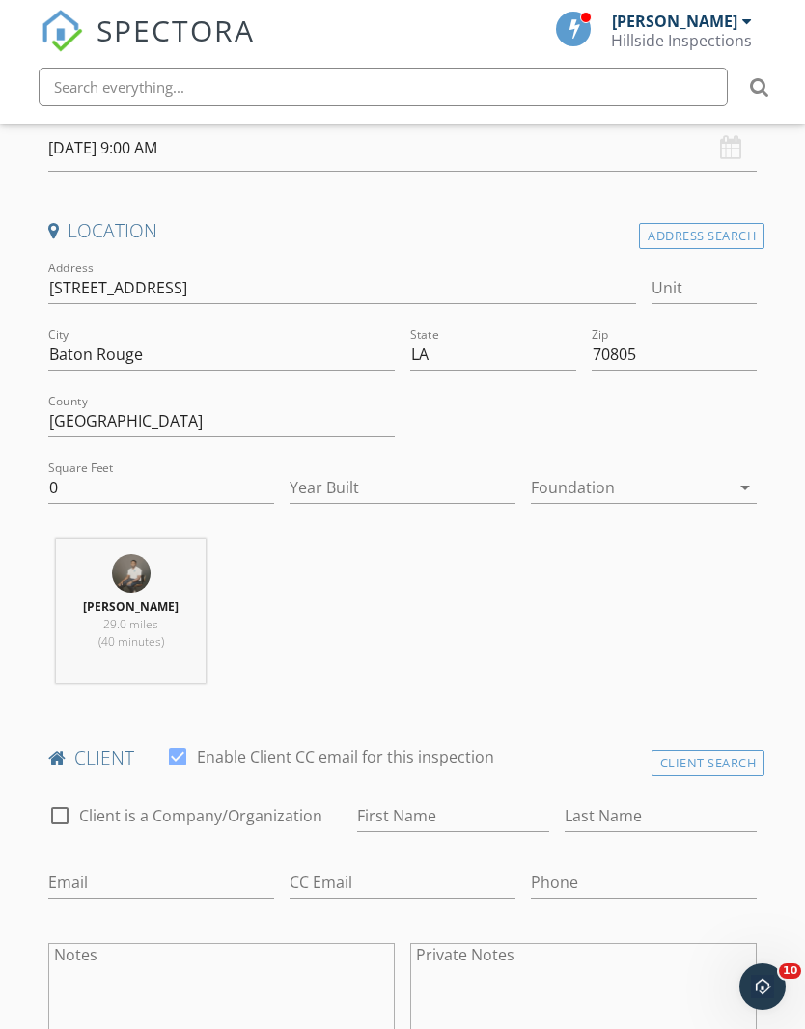
scroll to position [488, 0]
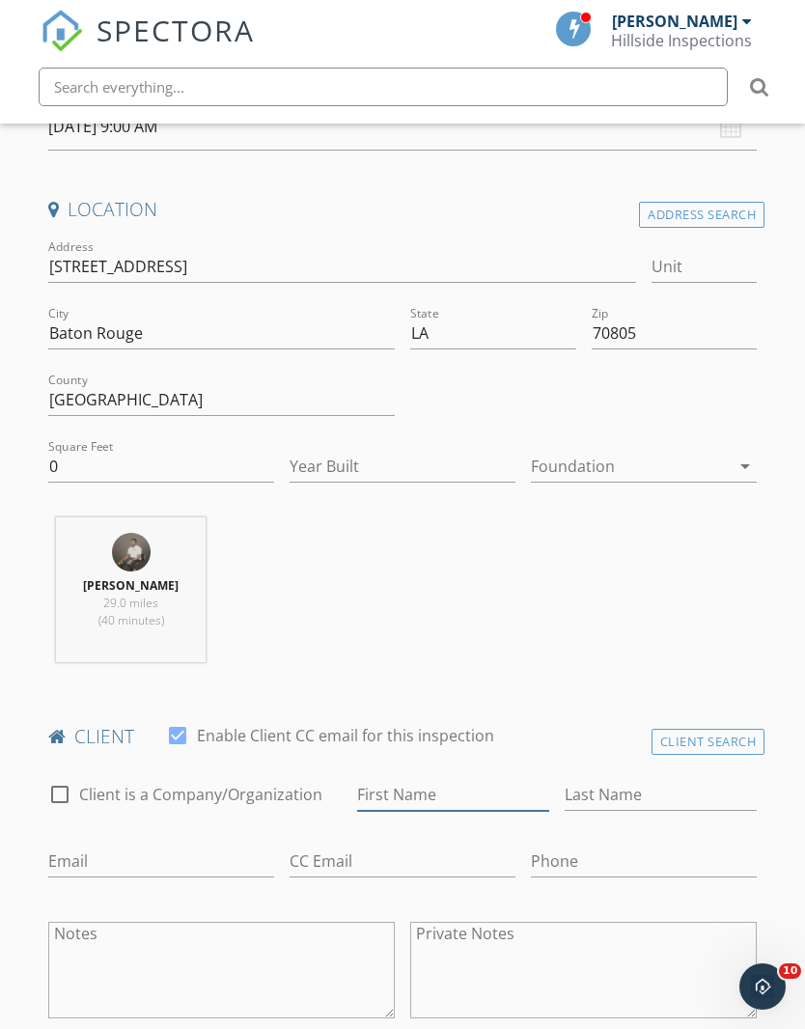
click at [474, 785] on input "First Name" at bounding box center [453, 795] width 192 height 32
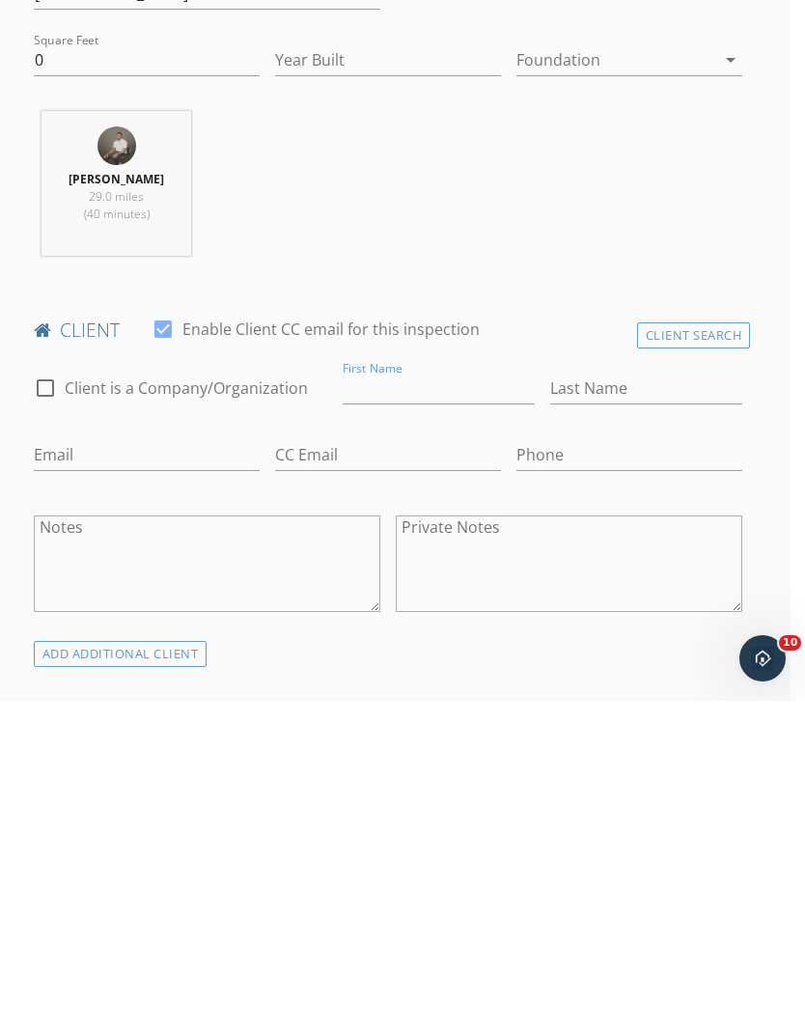
click at [166, 969] on div "ADD ADDITIONAL client" at bounding box center [121, 982] width 174 height 26
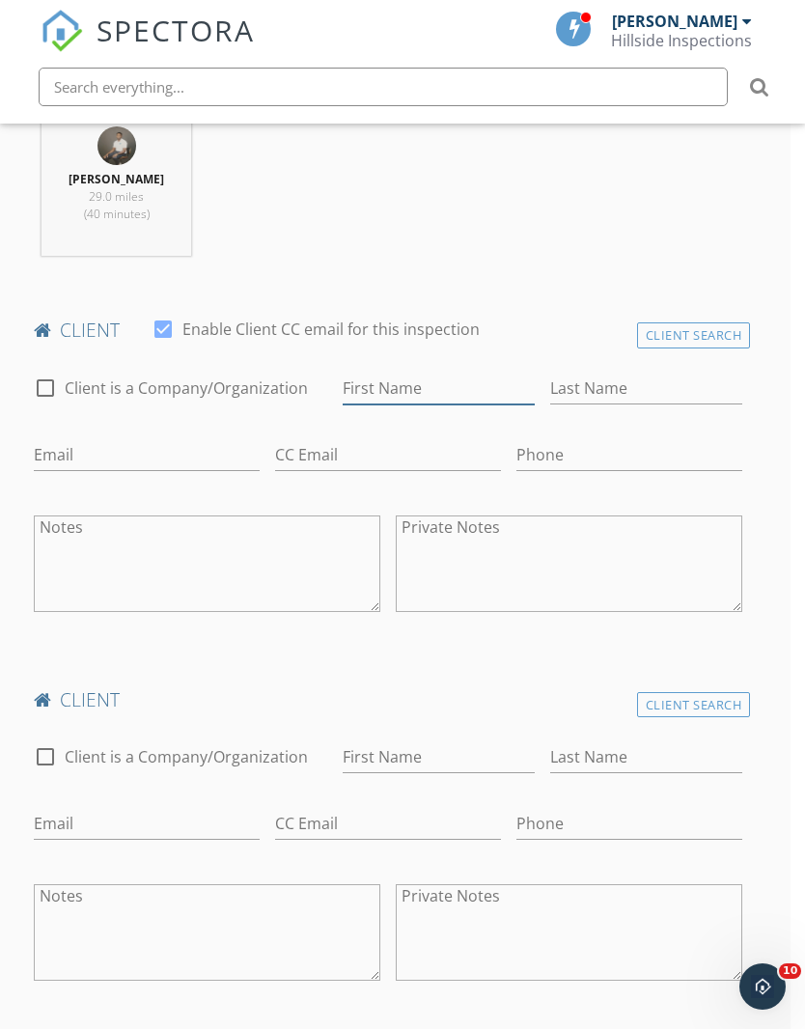
click at [475, 395] on input "First Name" at bounding box center [439, 388] width 192 height 32
type input "[PERSON_NAME]"
click at [663, 388] on input "Last Name" at bounding box center [646, 388] width 192 height 32
type input "[PERSON_NAME]"
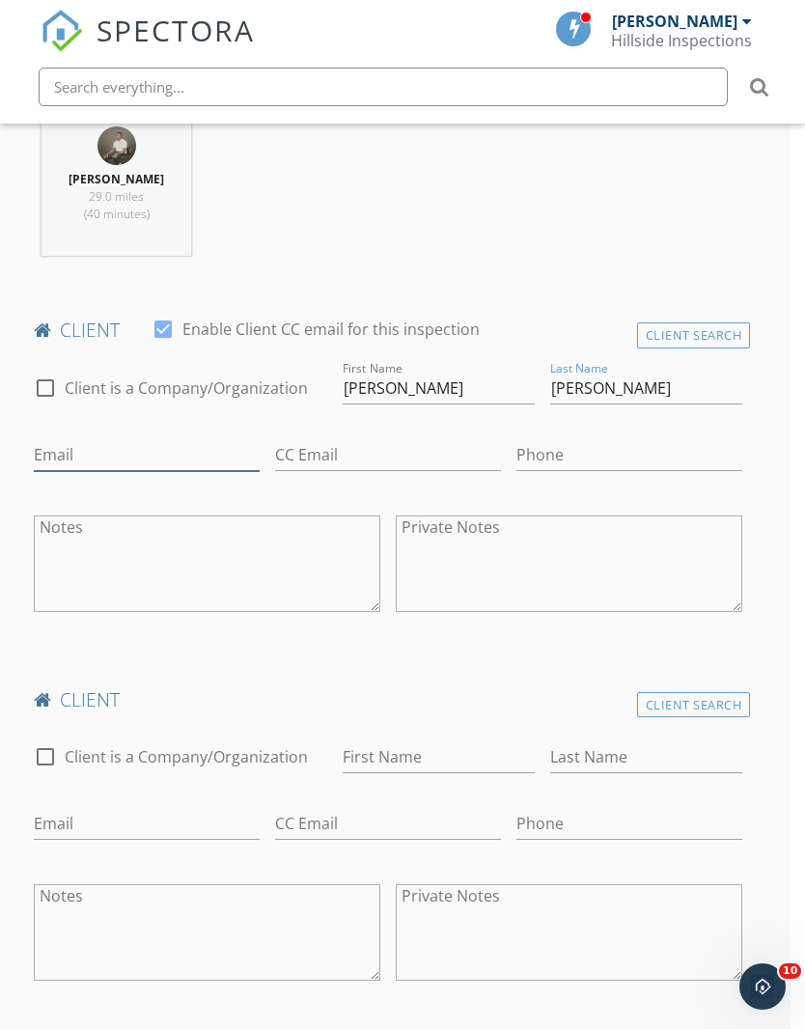
click at [206, 451] on input "Email" at bounding box center [147, 455] width 226 height 32
type input "[EMAIL_ADDRESS][DOMAIN_NAME]"
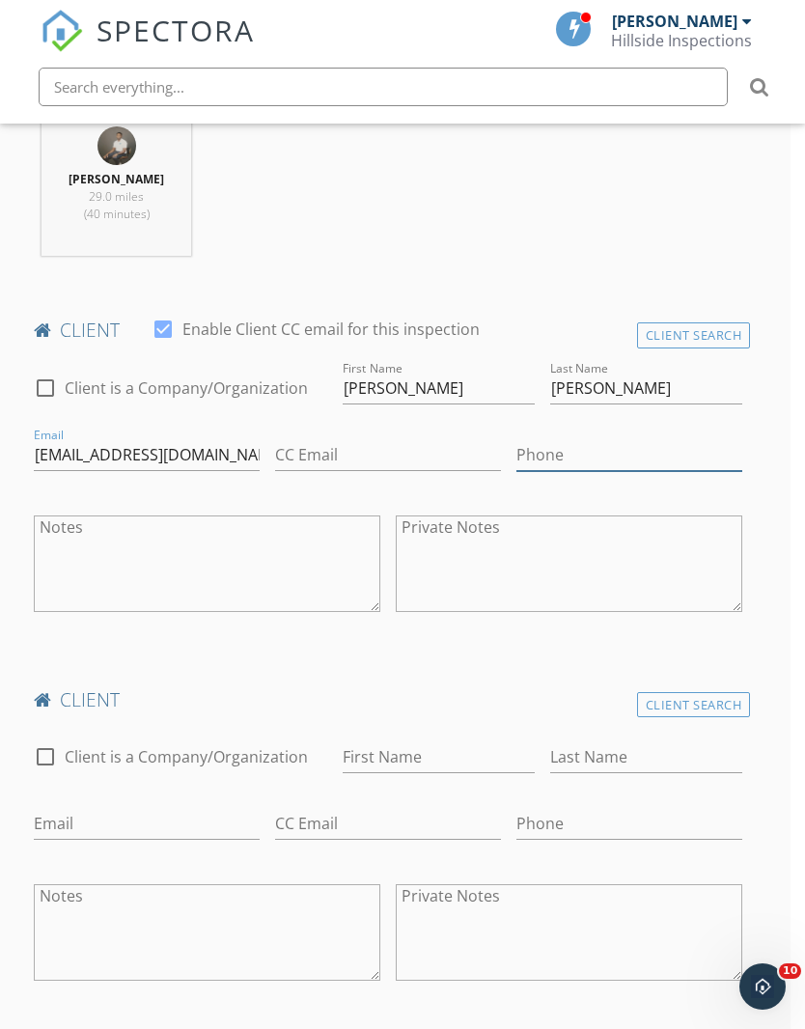
click at [596, 457] on input "Phone" at bounding box center [629, 455] width 226 height 32
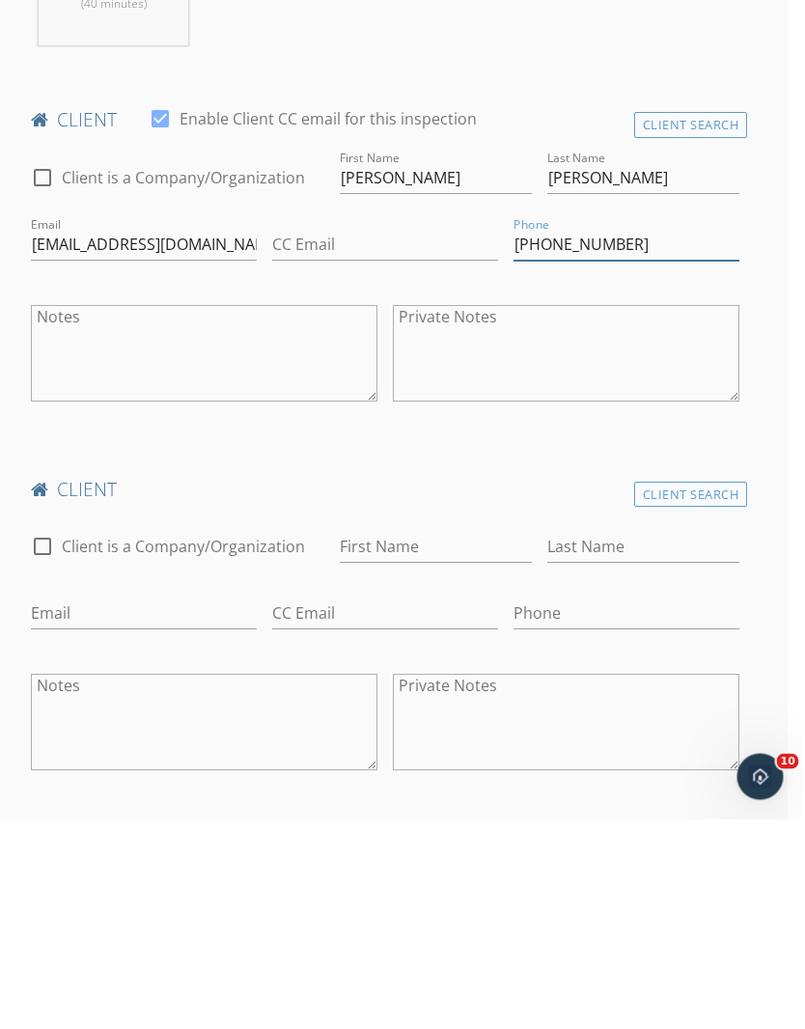
scroll to position [894, 14]
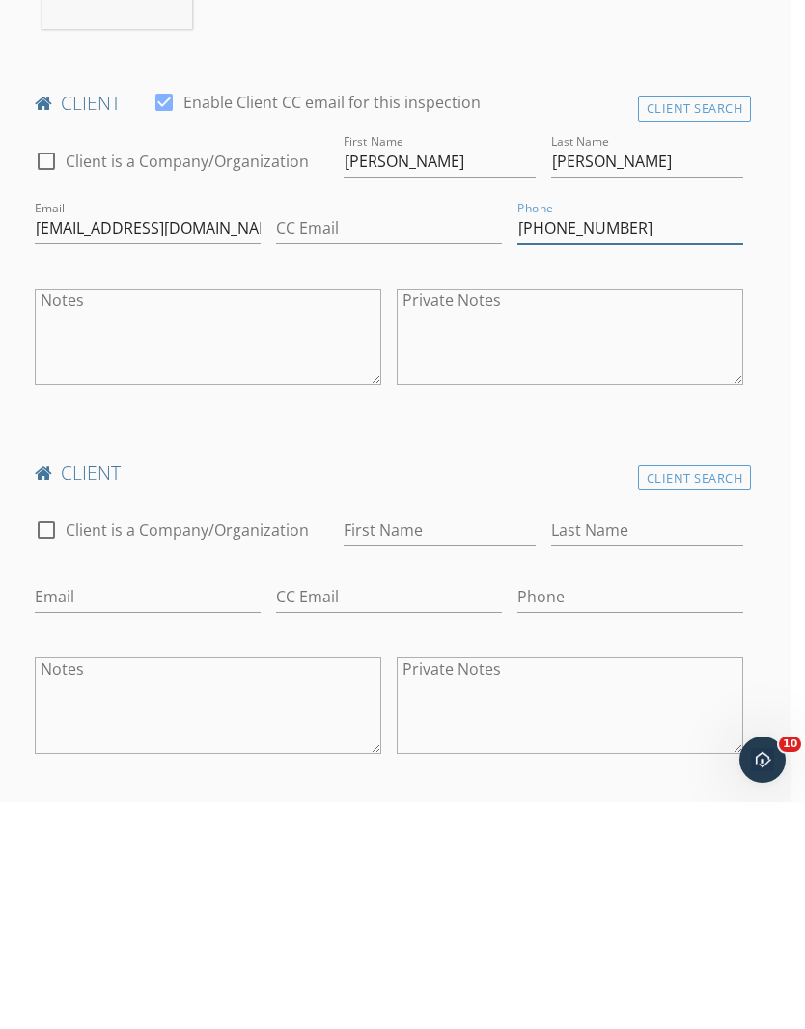
type input "[PHONE_NUMBER]"
click at [432, 741] on input "First Name" at bounding box center [440, 757] width 192 height 32
click at [183, 808] on input "Email" at bounding box center [148, 824] width 226 height 32
type input "Eholliday371@gmail.com"
click at [468, 741] on input "First Name" at bounding box center [440, 757] width 192 height 32
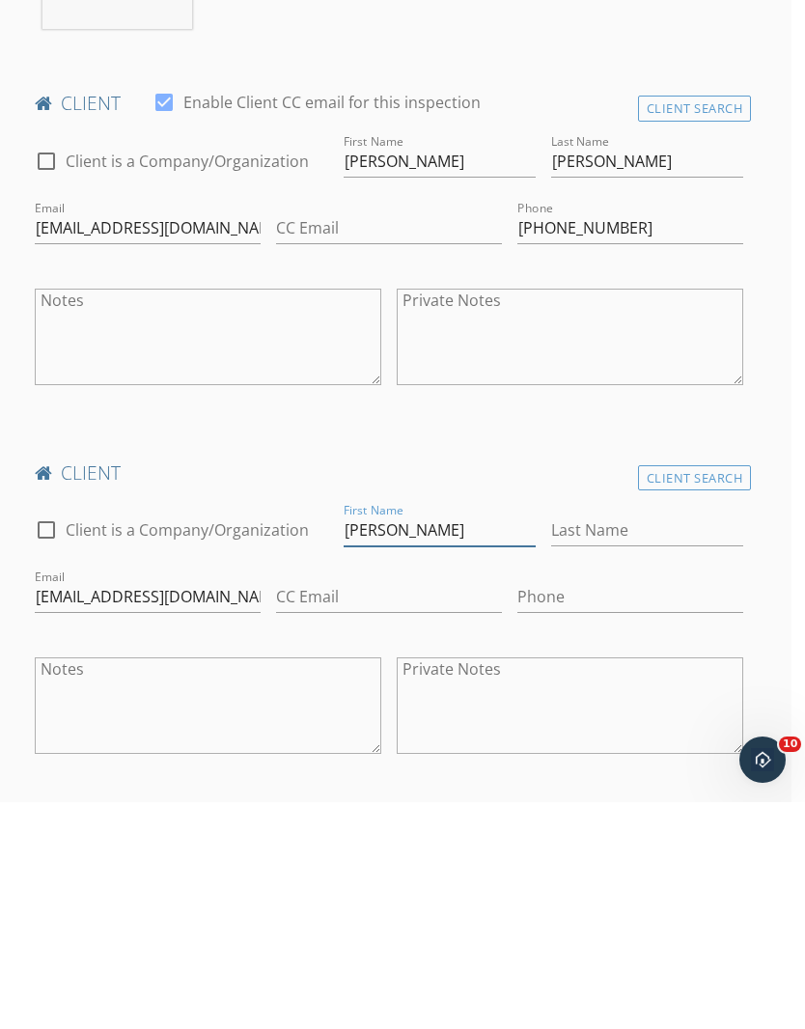
type input "[PERSON_NAME]"
click at [679, 741] on input "Last Name" at bounding box center [647, 757] width 192 height 32
type input "[PERSON_NAME]"
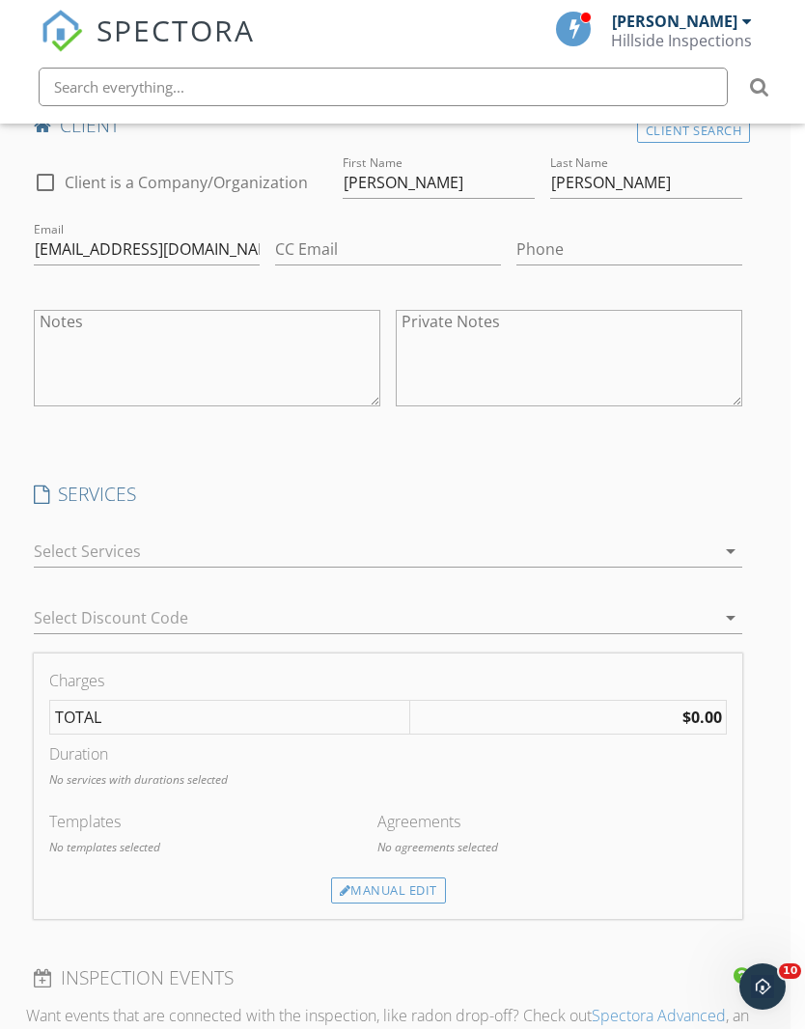
scroll to position [1560, 14]
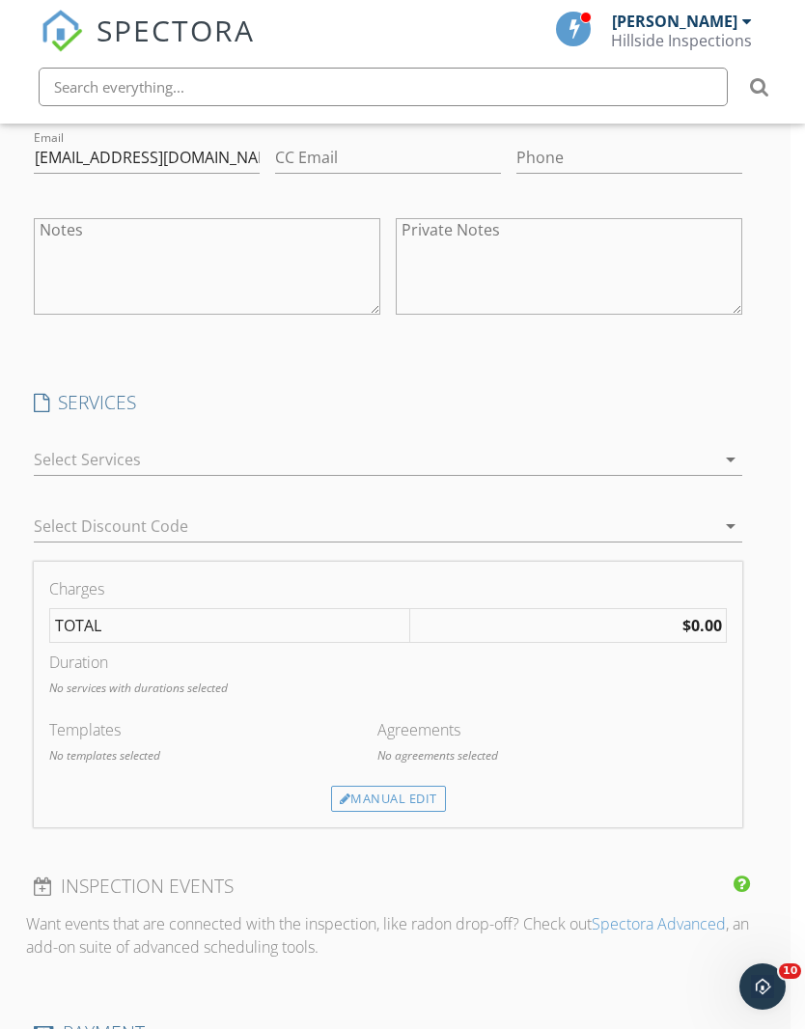
click at [715, 464] on div "arrow_drop_down" at bounding box center [728, 459] width 27 height 23
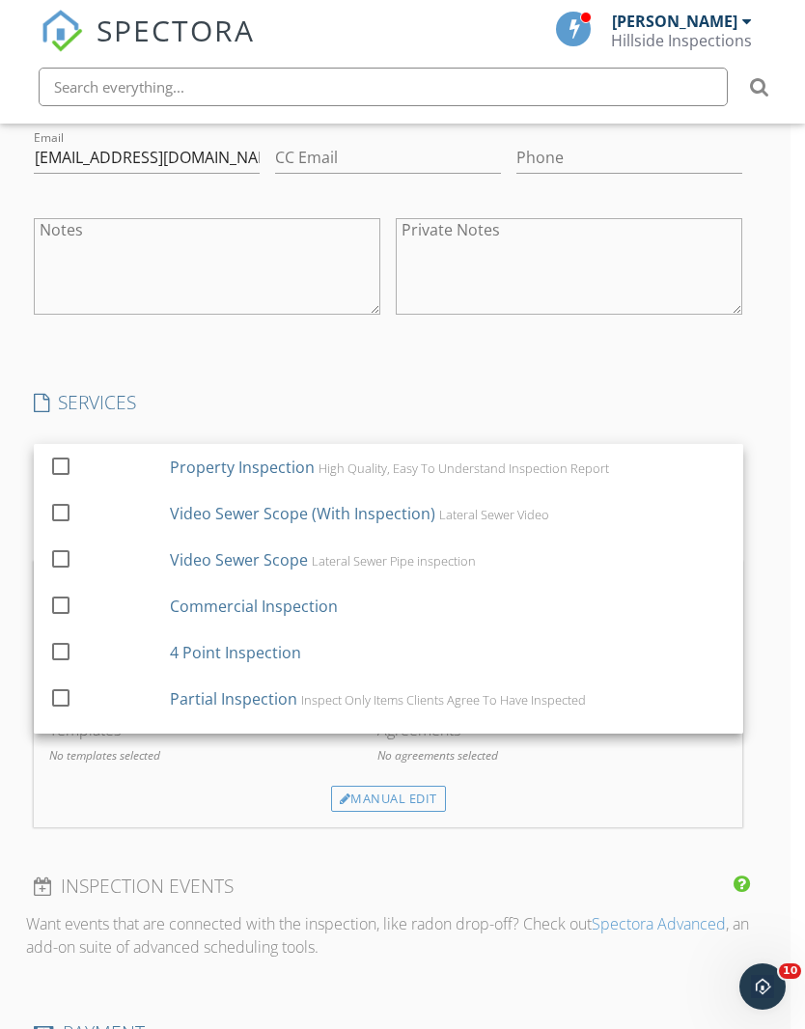
click at [710, 458] on div "Property Inspection High Quality, Easy To Understand Inspection Report" at bounding box center [449, 467] width 558 height 39
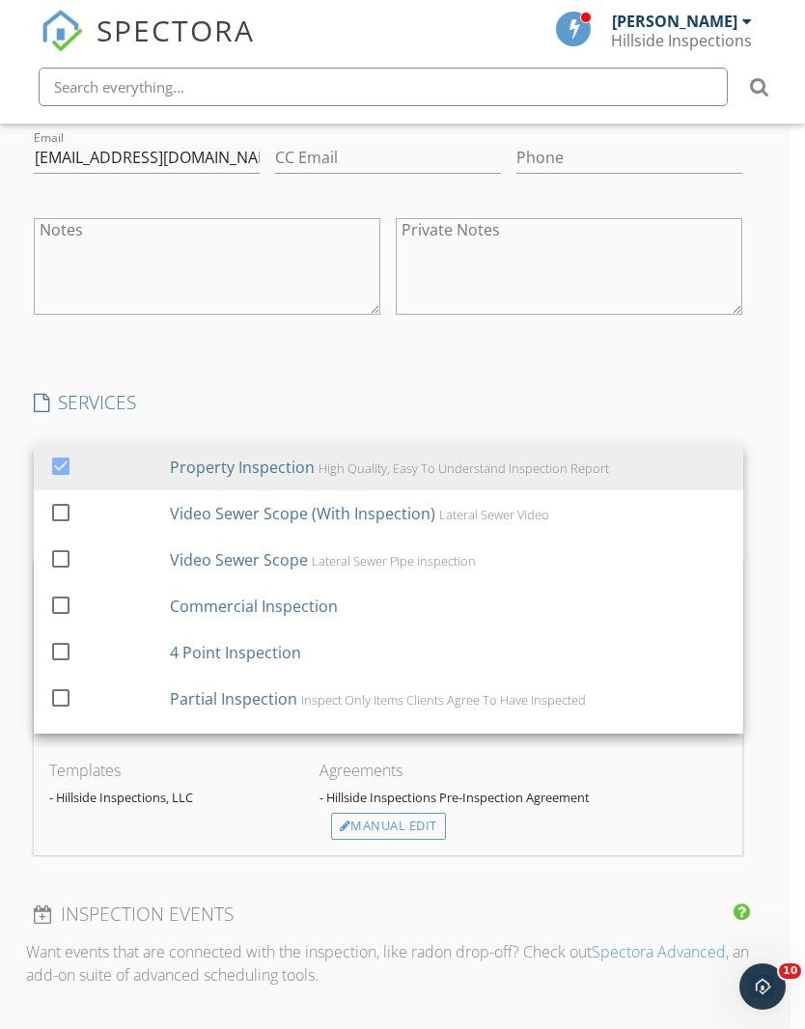
click at [767, 800] on div "New Inspection Click here to use the New Order Form INSPECTOR(S) check_box Terr…" at bounding box center [388, 481] width 805 height 3656
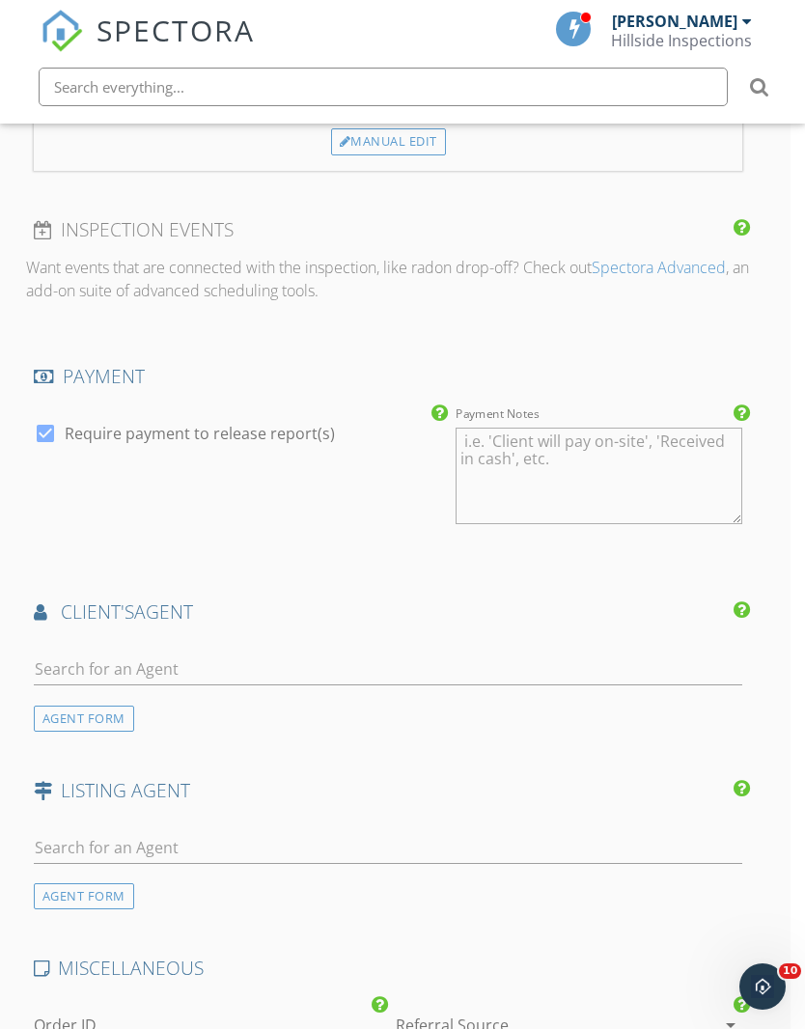
scroll to position [2385, 14]
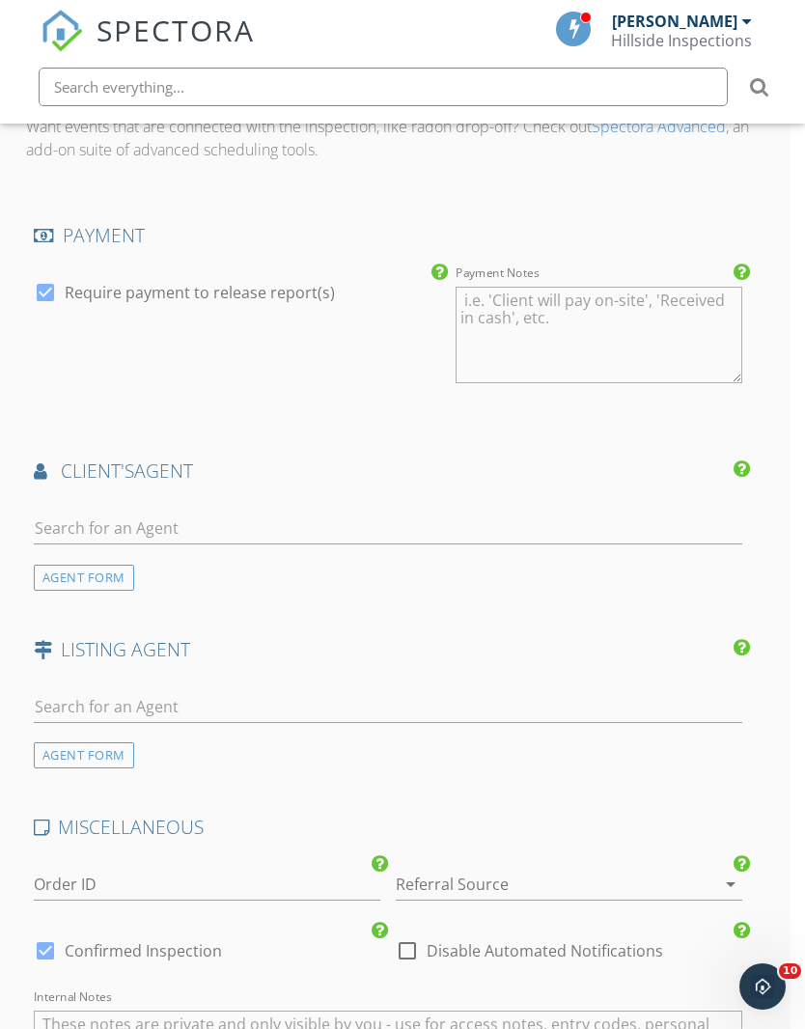
click at [526, 562] on div "AGENT FORM" at bounding box center [388, 543] width 725 height 93
click at [603, 529] on input "text" at bounding box center [388, 528] width 709 height 32
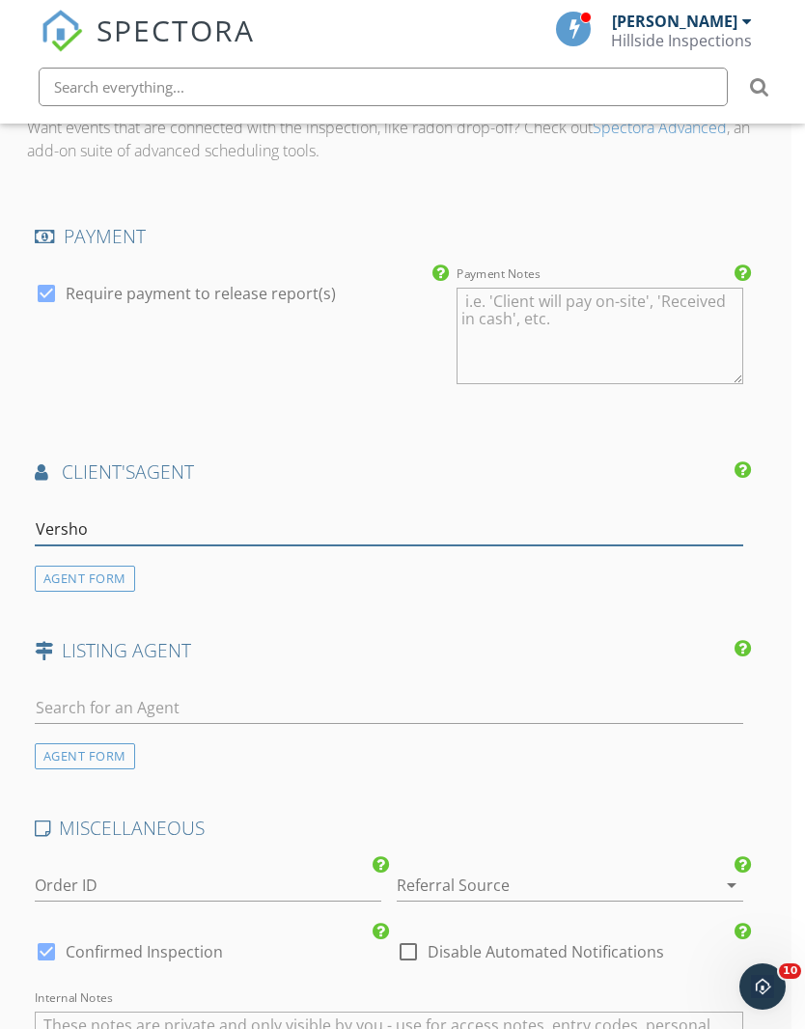
type input "Vershon"
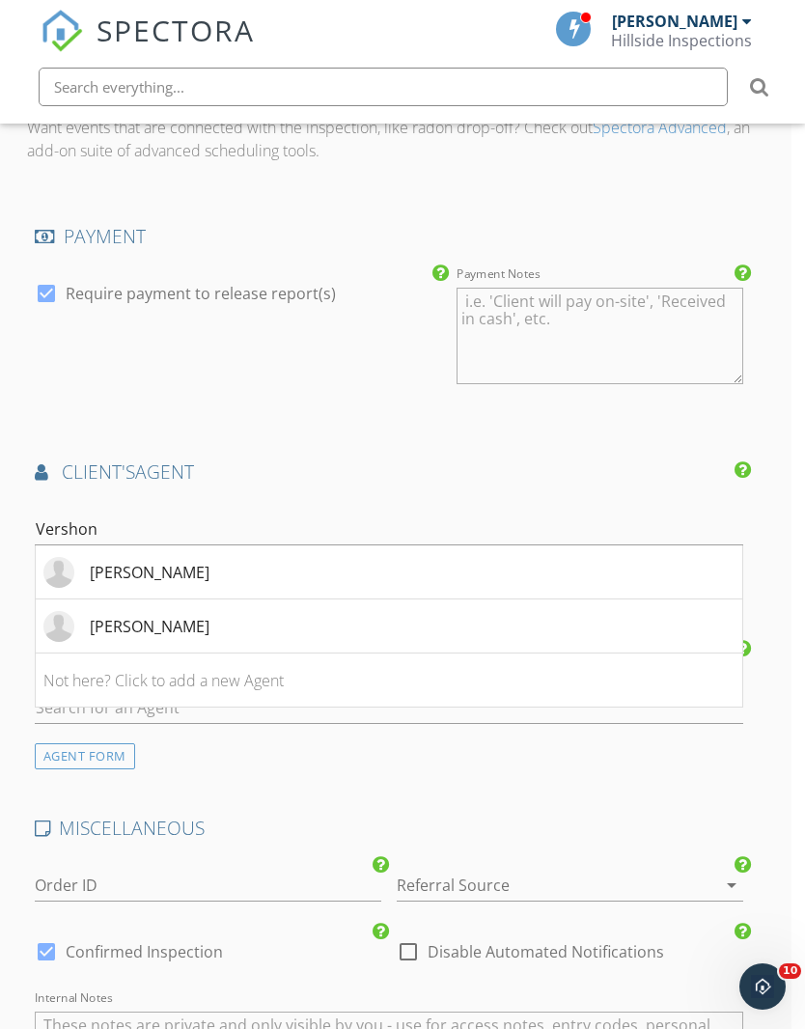
click at [393, 616] on li "[PERSON_NAME]" at bounding box center [389, 626] width 707 height 54
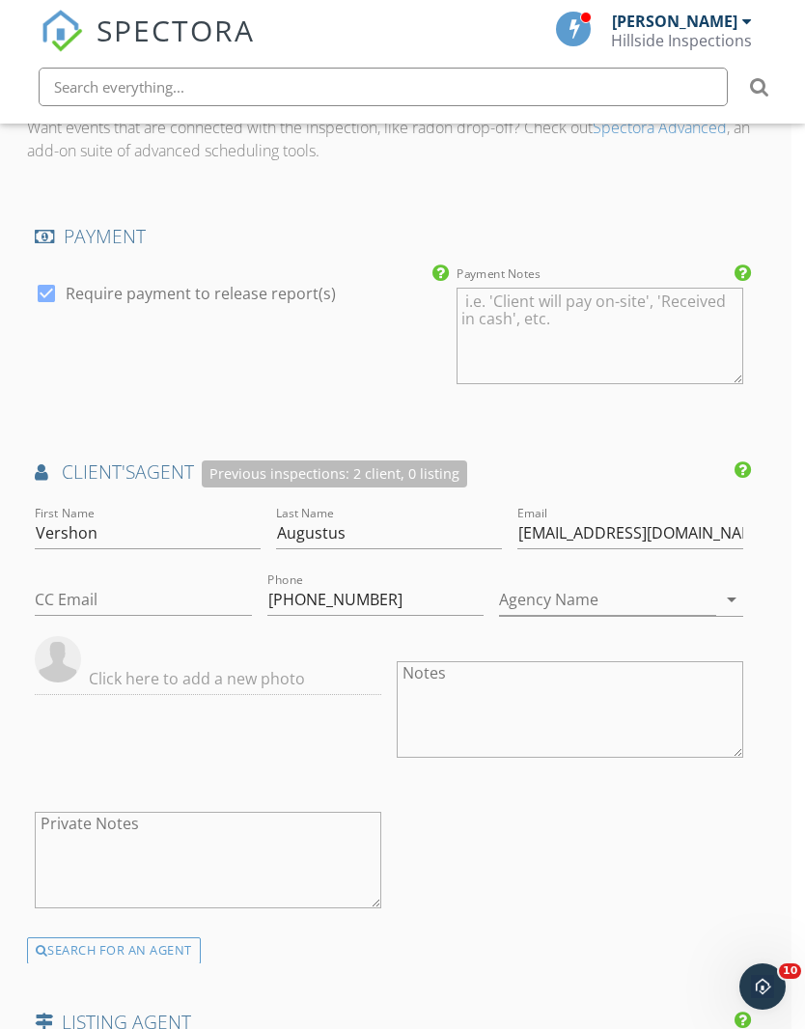
scroll to position [2385, 14]
click at [516, 521] on input "[EMAIL_ADDRESS][DOMAIN_NAME]" at bounding box center [629, 532] width 226 height 32
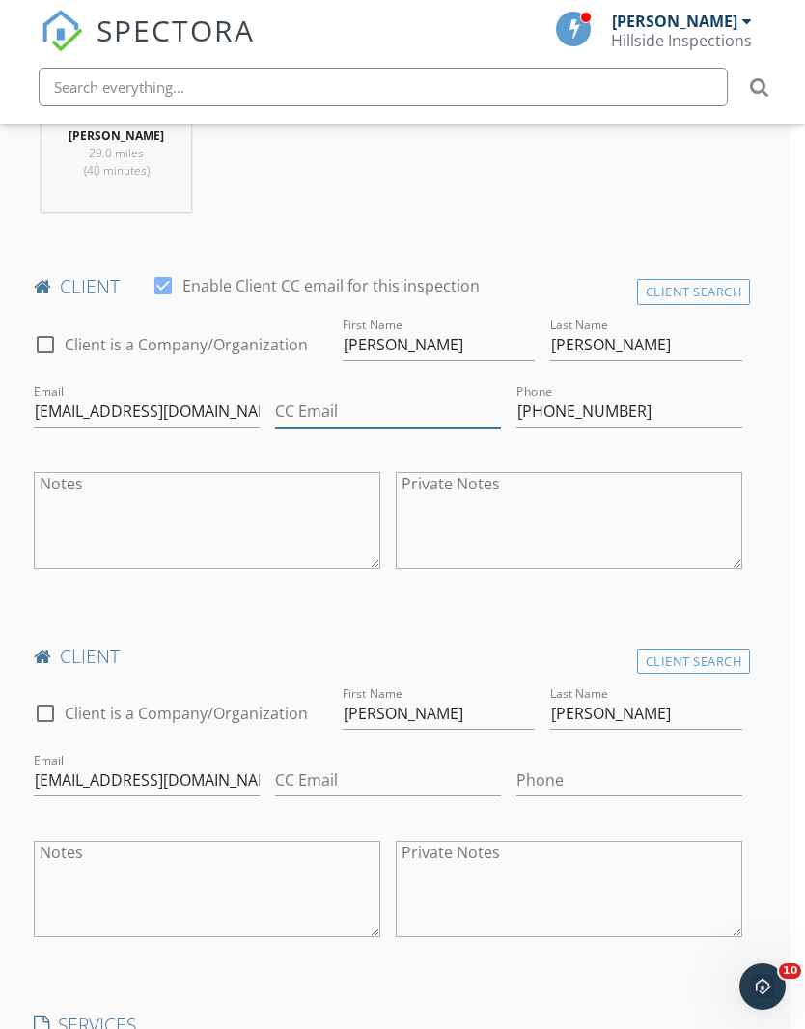
click at [409, 420] on input "CC Email" at bounding box center [388, 412] width 226 height 32
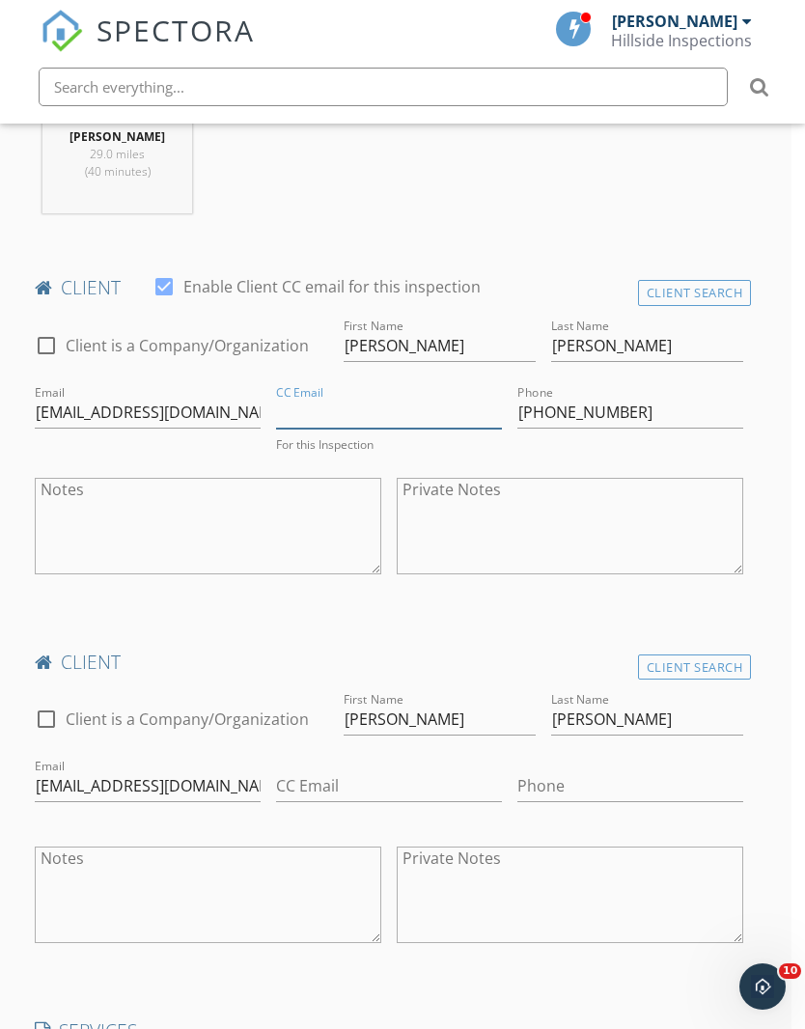
paste input "[EMAIL_ADDRESS][DOMAIN_NAME]"
type input "[EMAIL_ADDRESS][DOMAIN_NAME]"
click at [542, 204] on div "Terrance Dunn 29.0 miles (40 minutes)" at bounding box center [389, 149] width 725 height 160
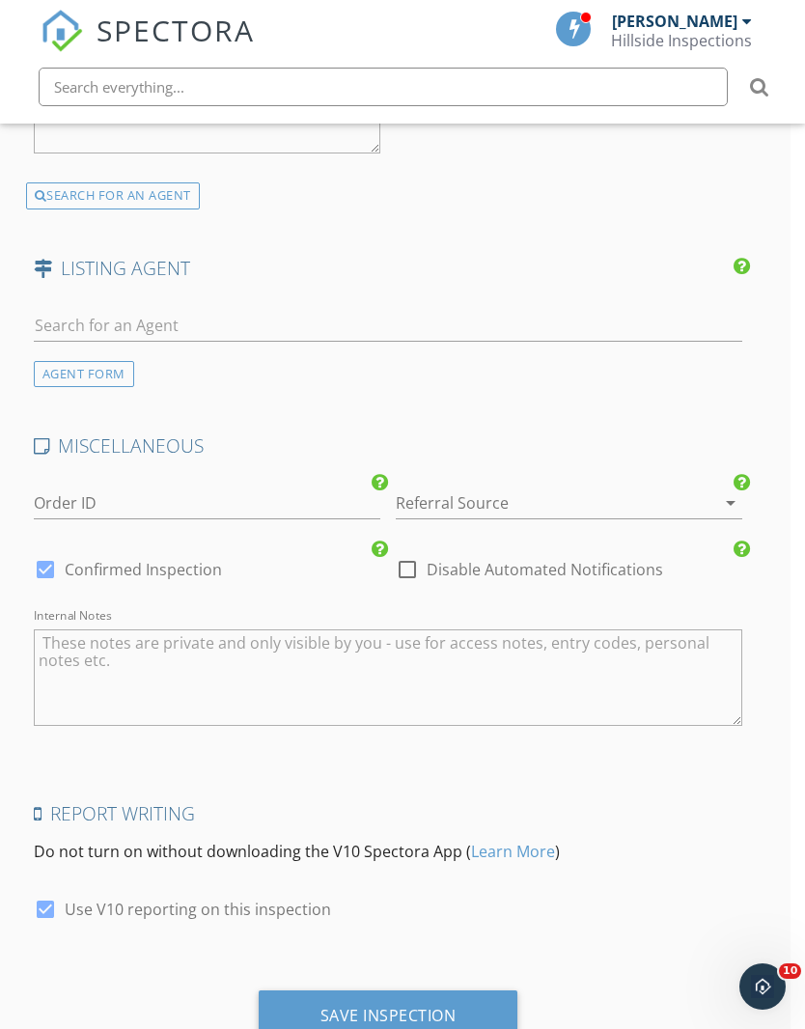
scroll to position [3137, 14]
click at [406, 1008] on div "Save Inspection" at bounding box center [388, 1016] width 136 height 19
